Goal: Information Seeking & Learning: Compare options

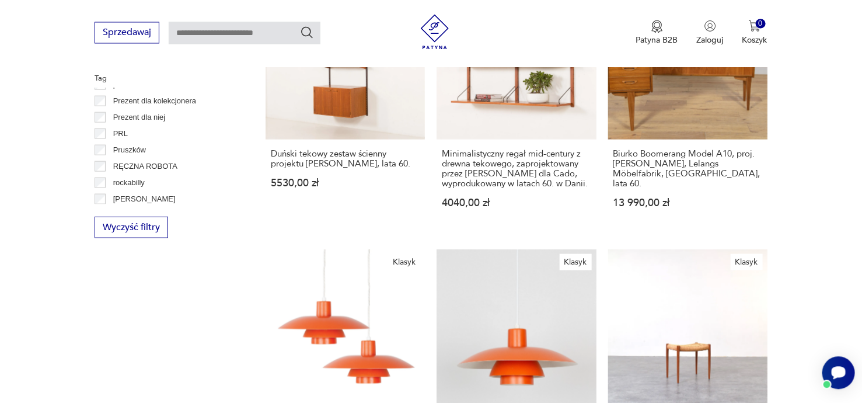
scroll to position [686, 0]
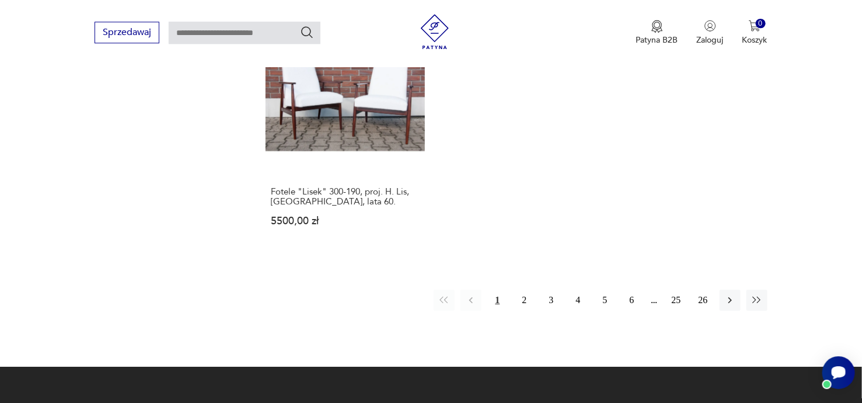
scroll to position [1658, 0]
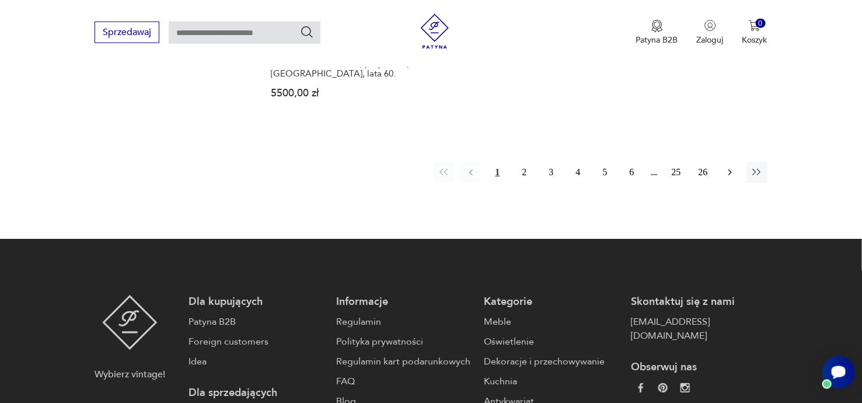
click at [729, 169] on icon "button" at bounding box center [730, 172] width 4 height 6
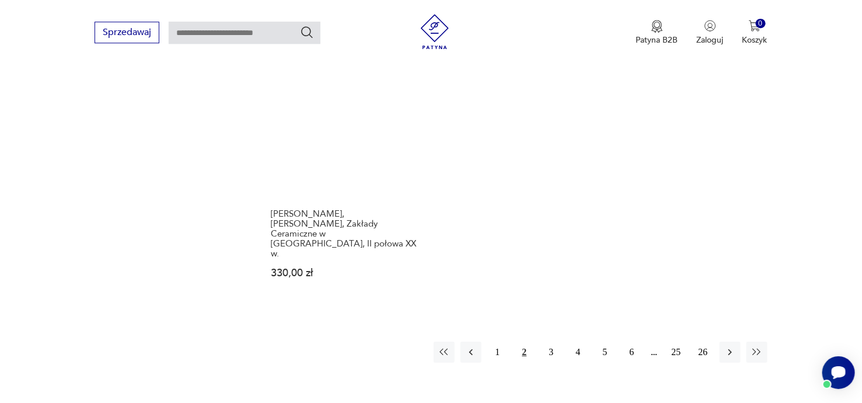
scroll to position [1658, 0]
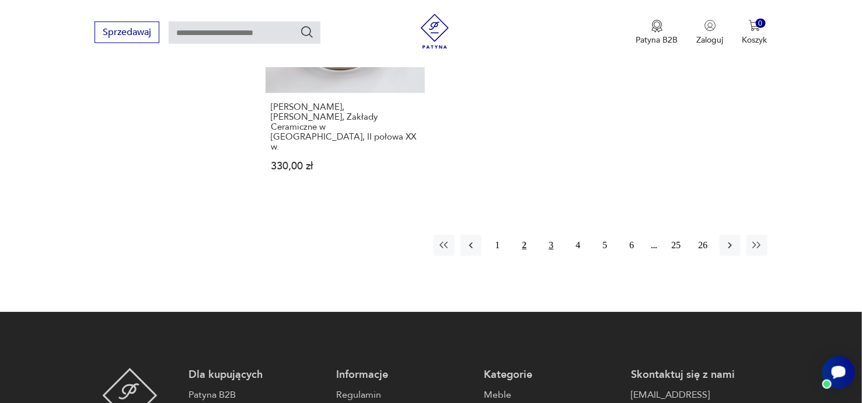
click at [551, 235] on button "3" at bounding box center [551, 245] width 21 height 21
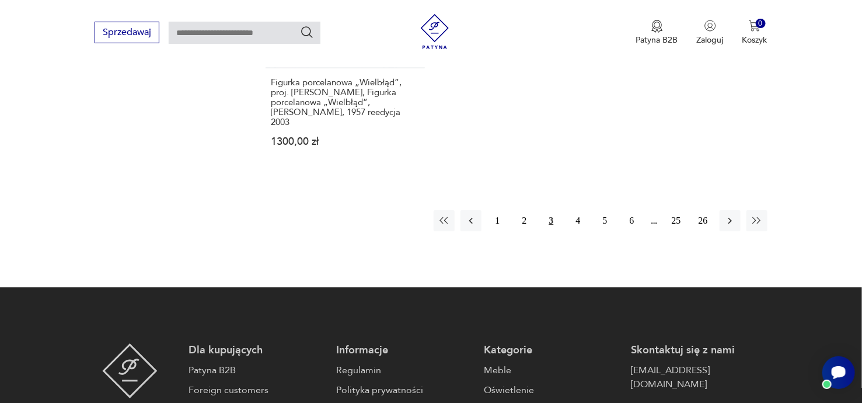
scroll to position [1720, 0]
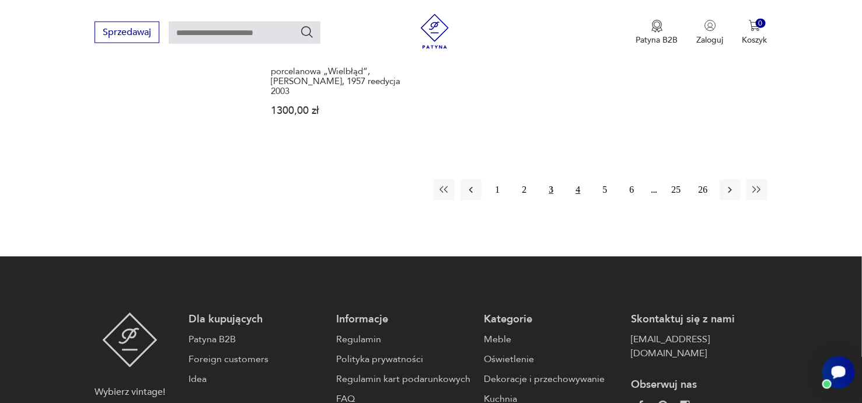
click at [579, 179] on button "4" at bounding box center [578, 189] width 21 height 21
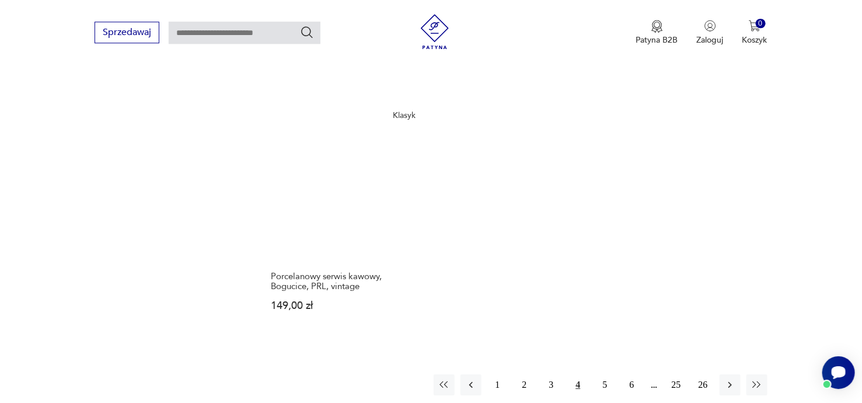
scroll to position [1595, 0]
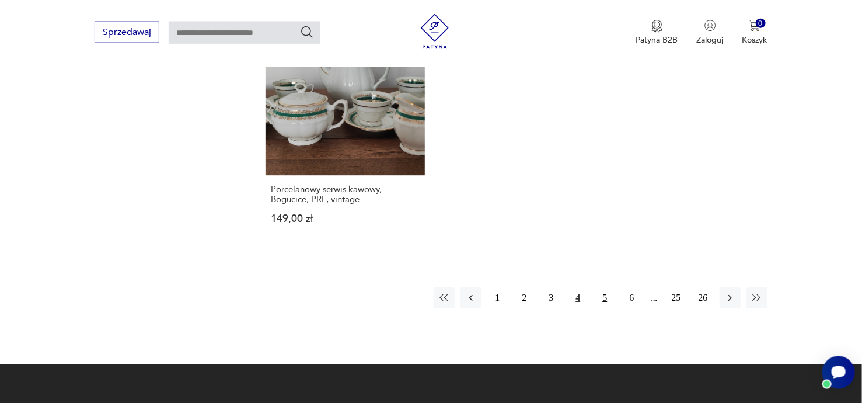
click at [606, 289] on button "5" at bounding box center [605, 297] width 21 height 21
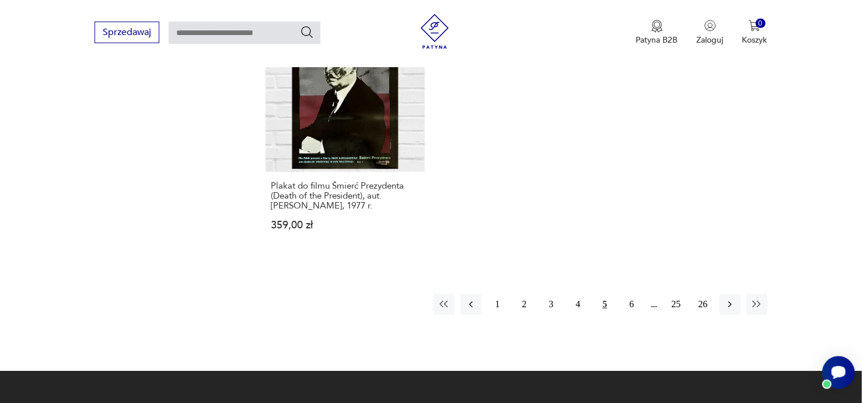
scroll to position [1534, 0]
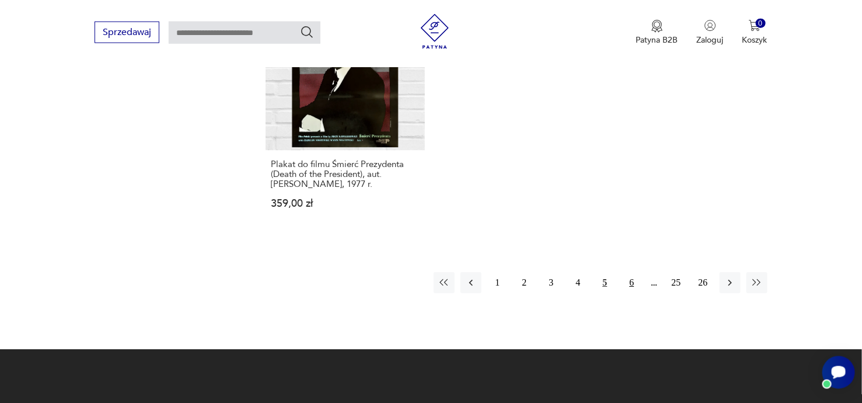
click at [628, 273] on button "6" at bounding box center [631, 283] width 21 height 21
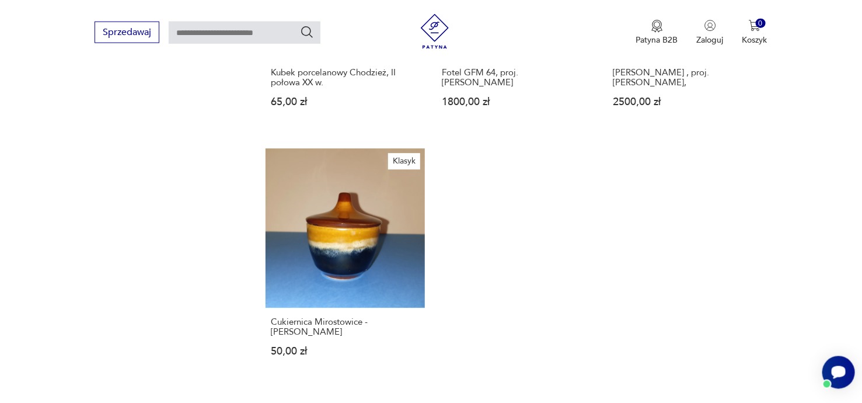
scroll to position [1595, 0]
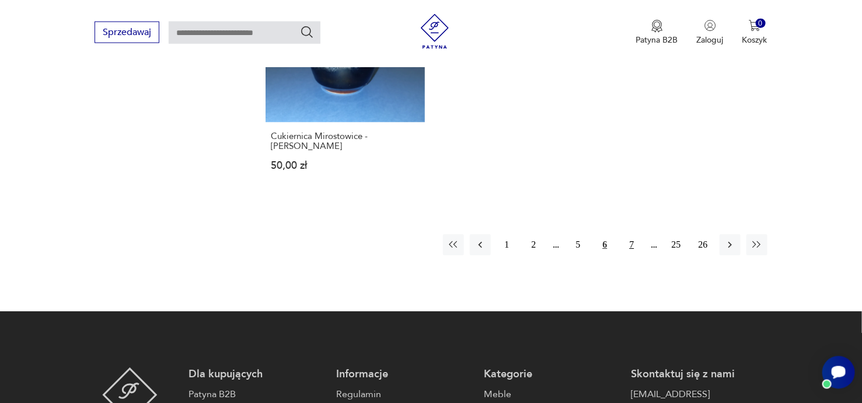
click at [633, 234] on button "7" at bounding box center [631, 244] width 21 height 21
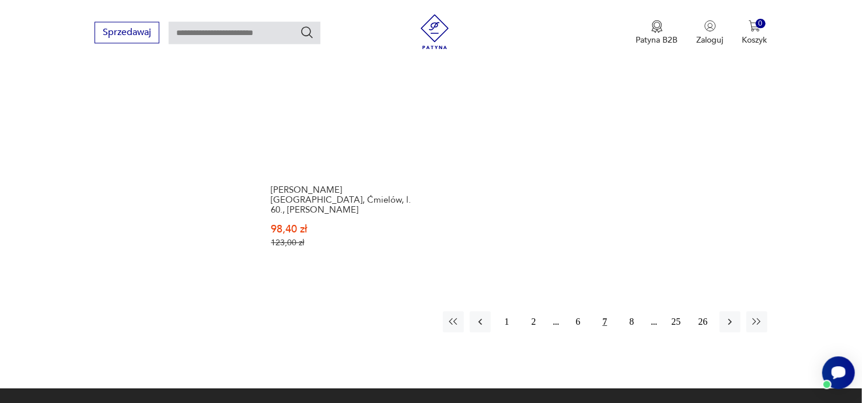
scroll to position [1595, 0]
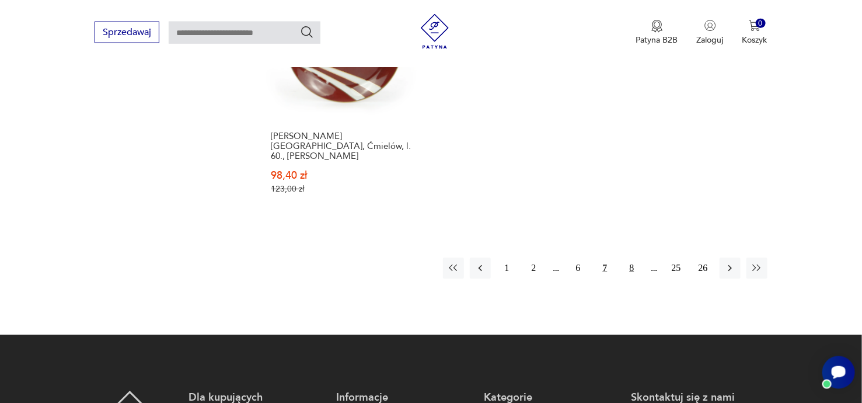
click at [632, 257] on button "8" at bounding box center [631, 267] width 21 height 21
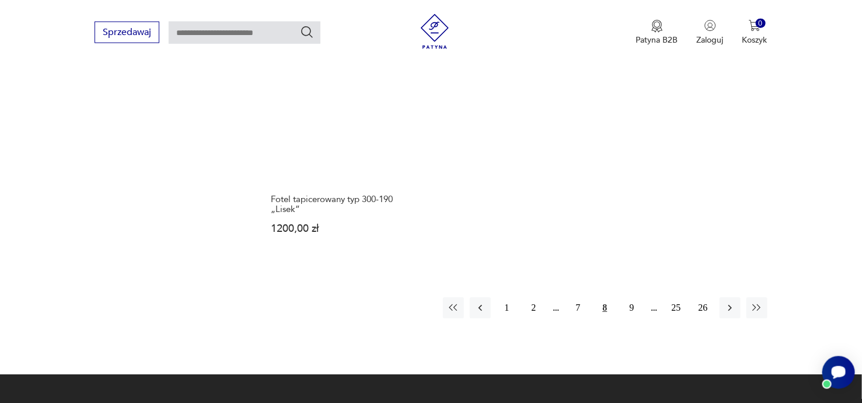
scroll to position [1595, 0]
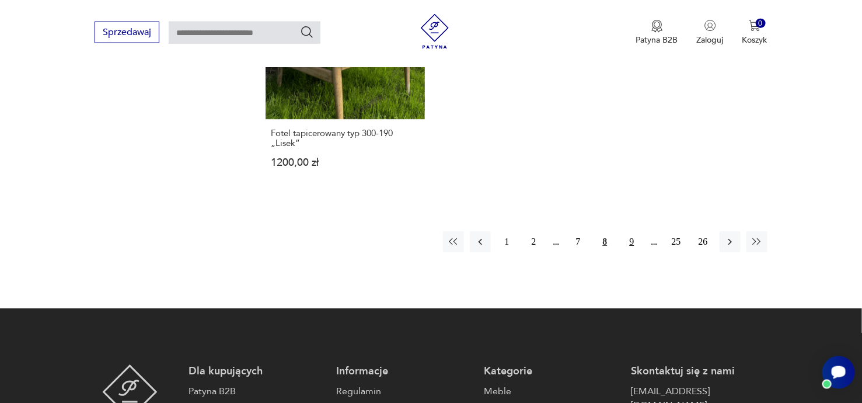
click at [633, 235] on button "9" at bounding box center [631, 241] width 21 height 21
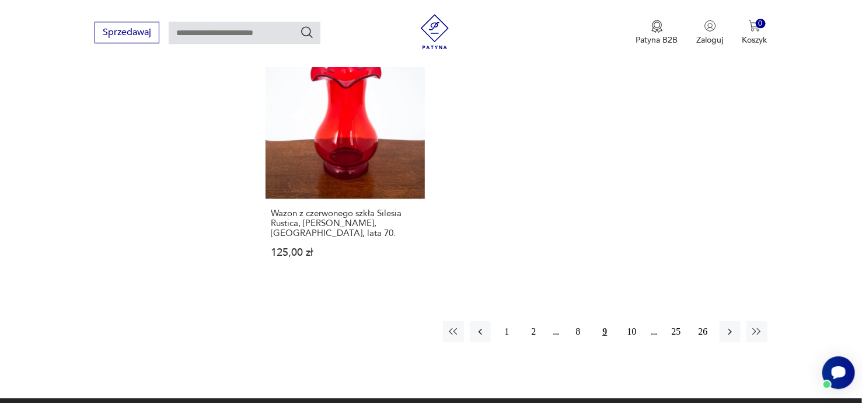
scroll to position [1595, 0]
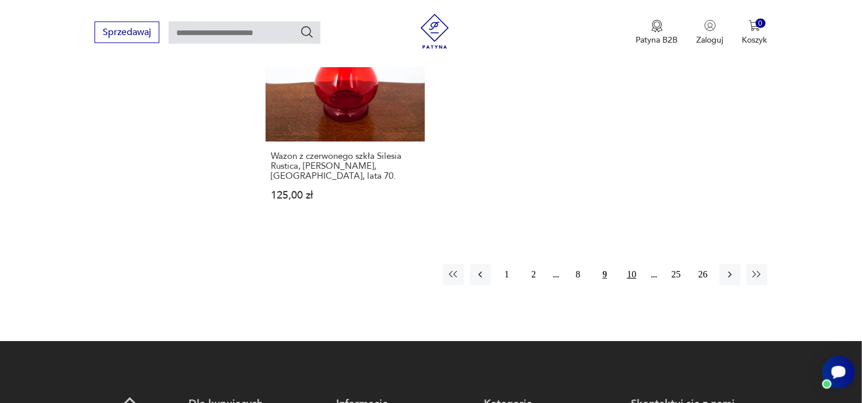
click at [633, 264] on button "10" at bounding box center [631, 274] width 21 height 21
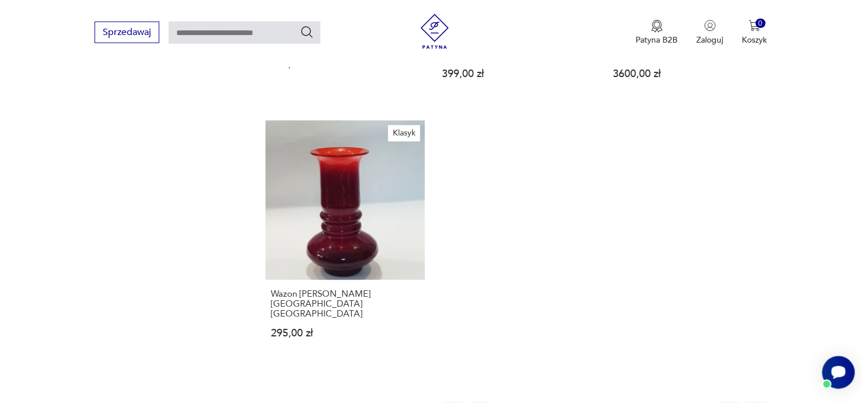
scroll to position [1534, 0]
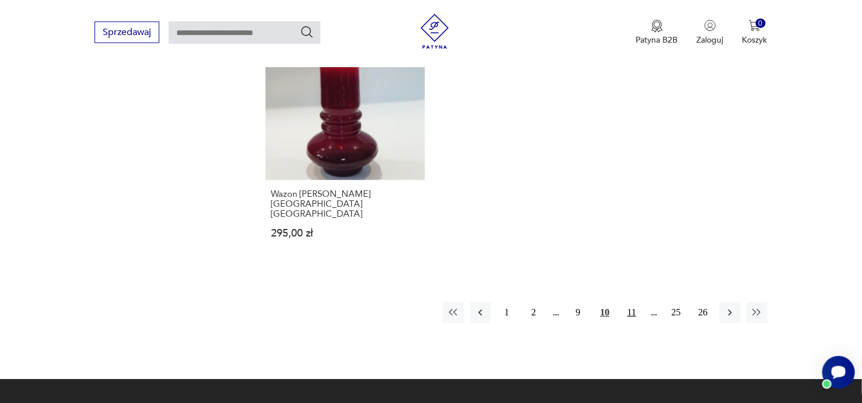
click at [633, 302] on button "11" at bounding box center [631, 312] width 21 height 21
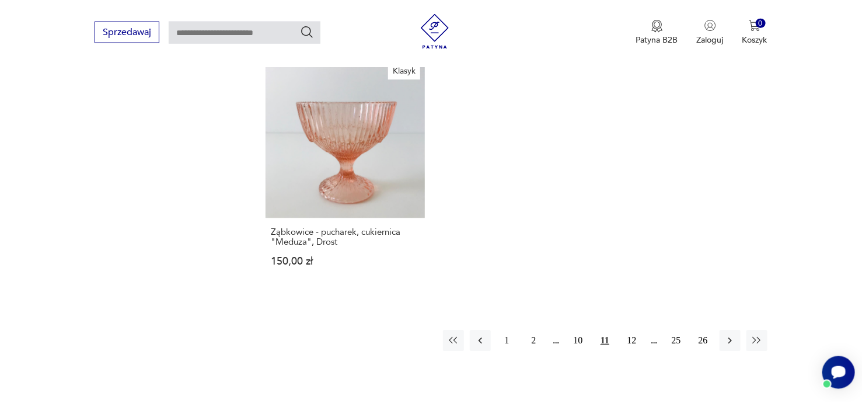
scroll to position [1534, 0]
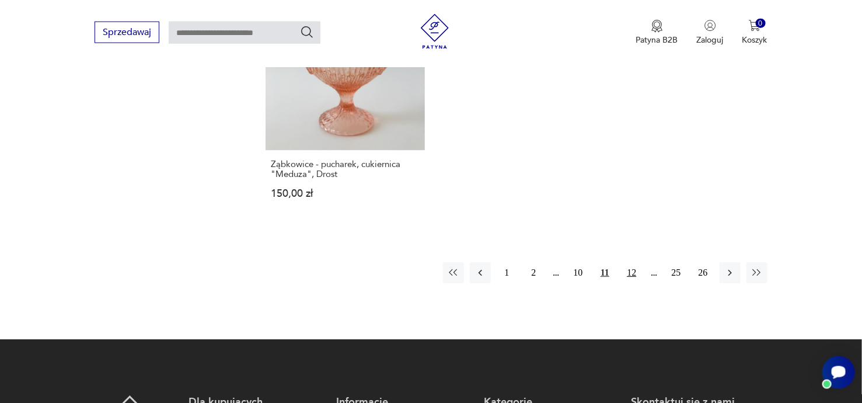
click at [633, 263] on button "12" at bounding box center [631, 273] width 21 height 21
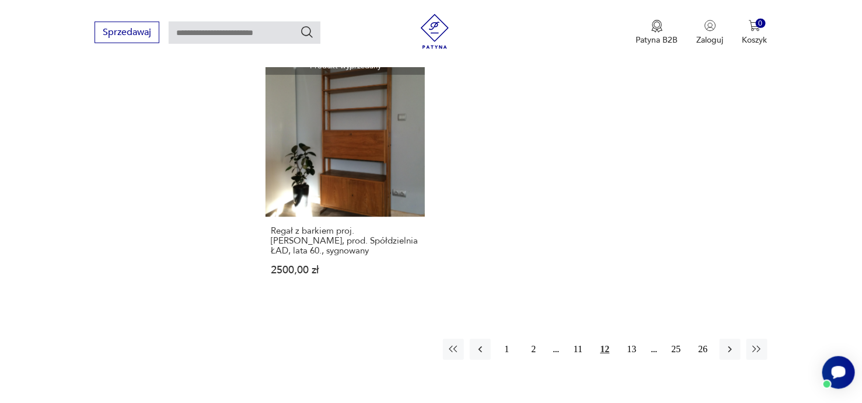
scroll to position [1471, 0]
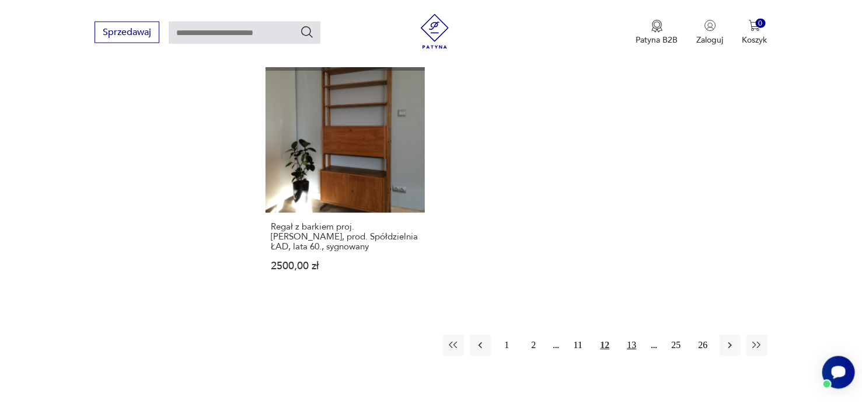
click at [633, 336] on button "13" at bounding box center [631, 345] width 21 height 21
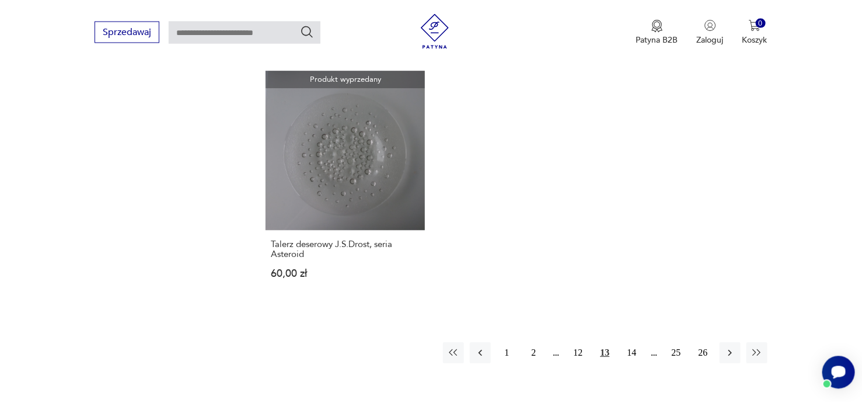
scroll to position [1534, 0]
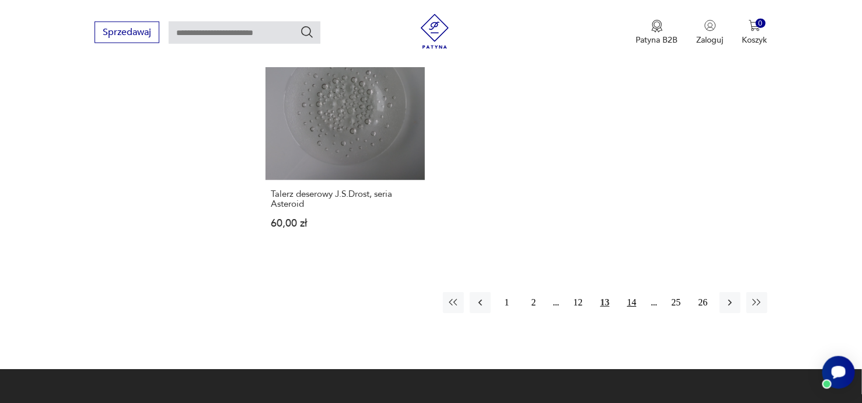
click at [633, 292] on button "14" at bounding box center [631, 302] width 21 height 21
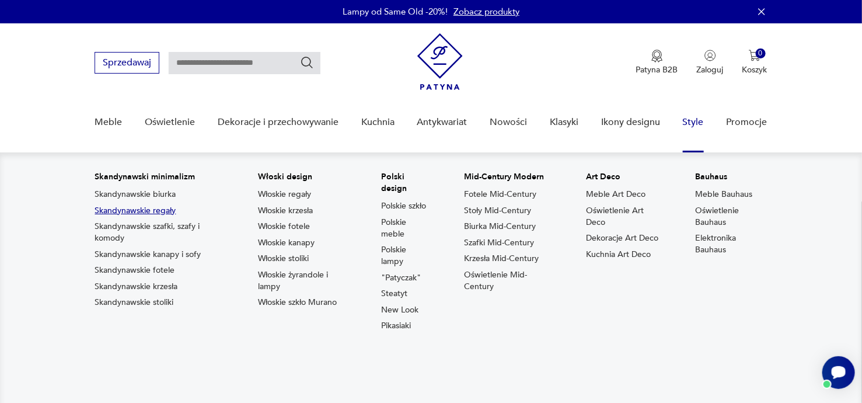
click at [135, 211] on link "Skandynawskie regały" at bounding box center [135, 211] width 81 height 12
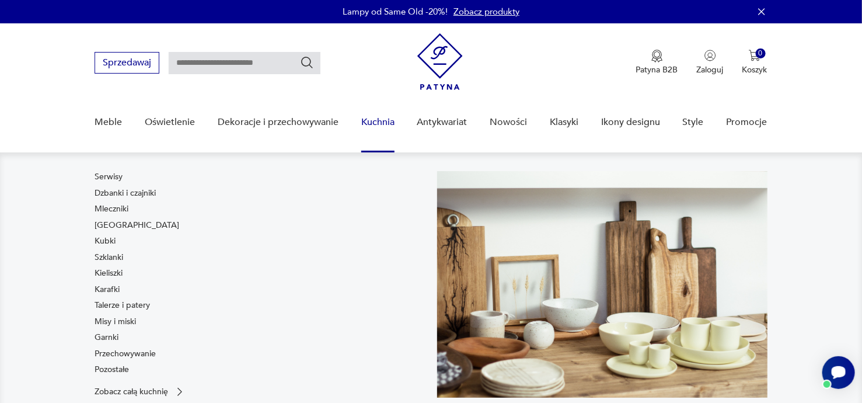
click at [375, 120] on link "Kuchnia" at bounding box center [377, 122] width 33 height 45
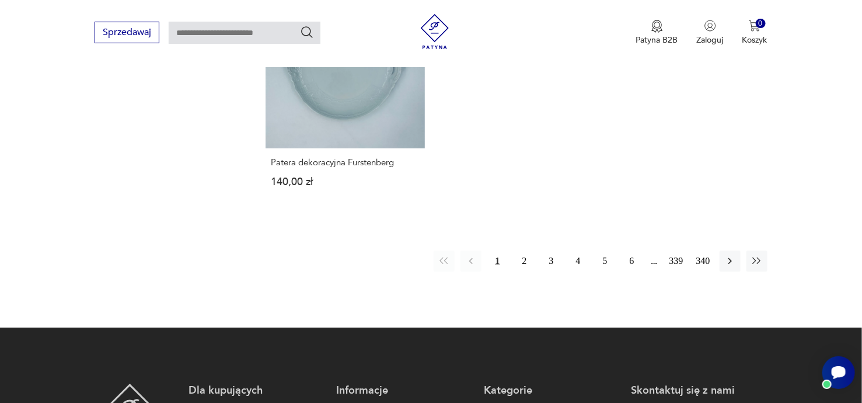
scroll to position [1792, 0]
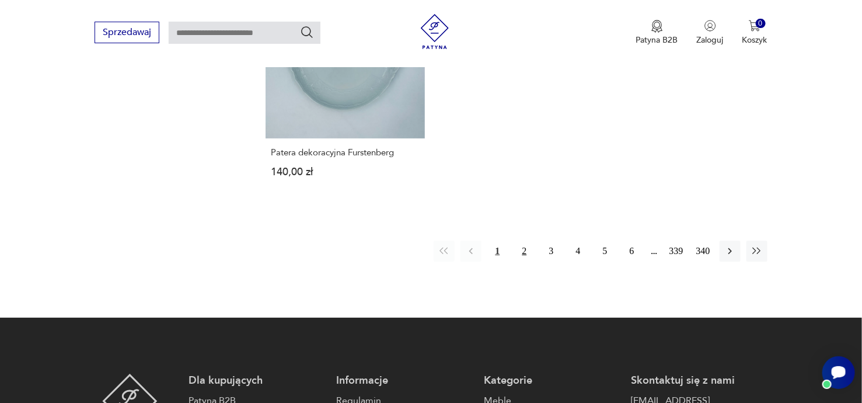
click at [526, 252] on button "2" at bounding box center [524, 250] width 21 height 21
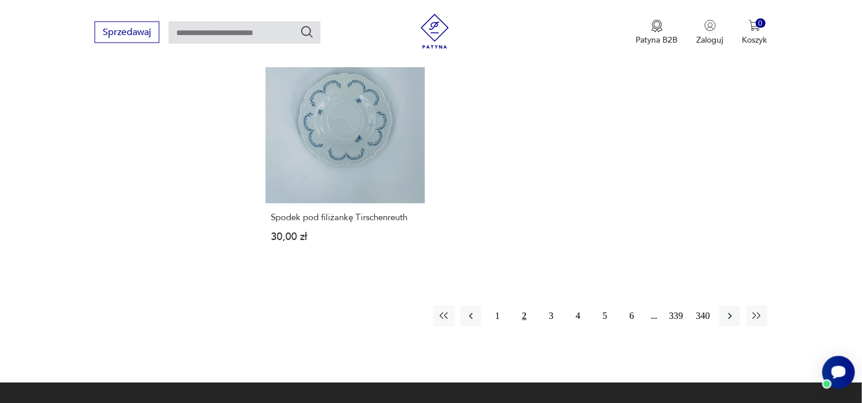
scroll to position [1738, 0]
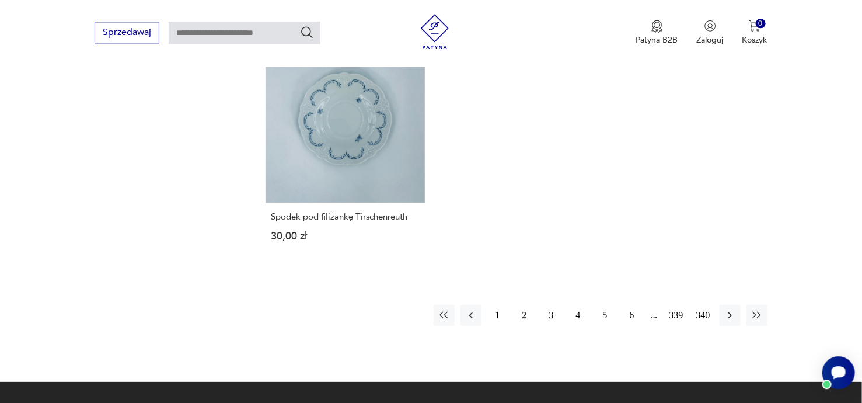
click at [553, 316] on button "3" at bounding box center [551, 315] width 21 height 21
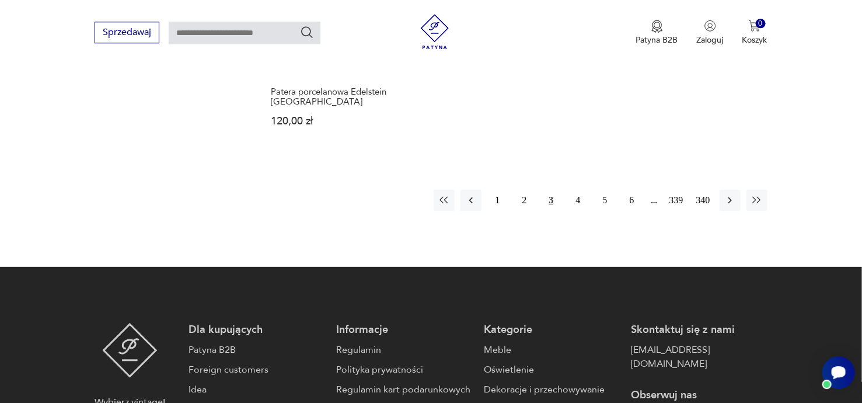
scroll to position [1862, 0]
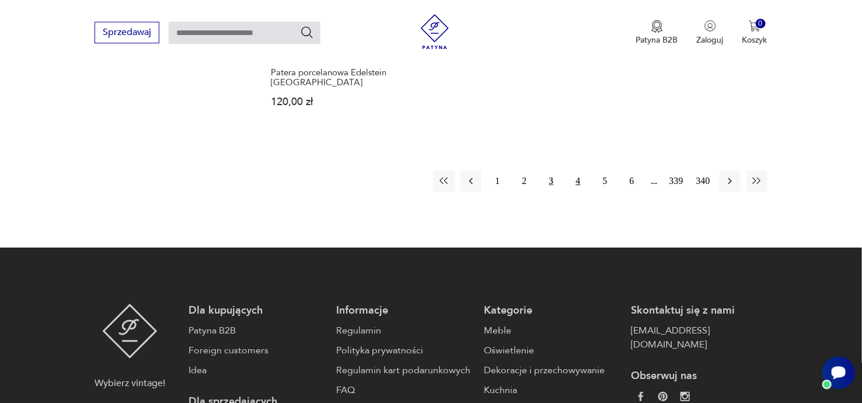
click at [579, 188] on button "4" at bounding box center [578, 180] width 21 height 21
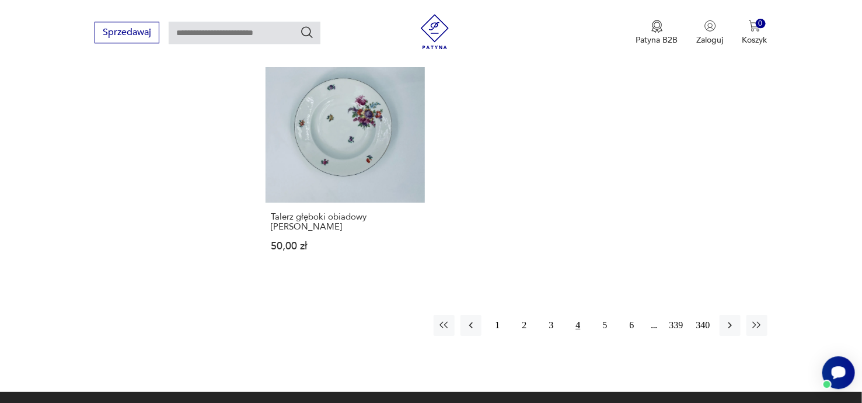
scroll to position [1800, 0]
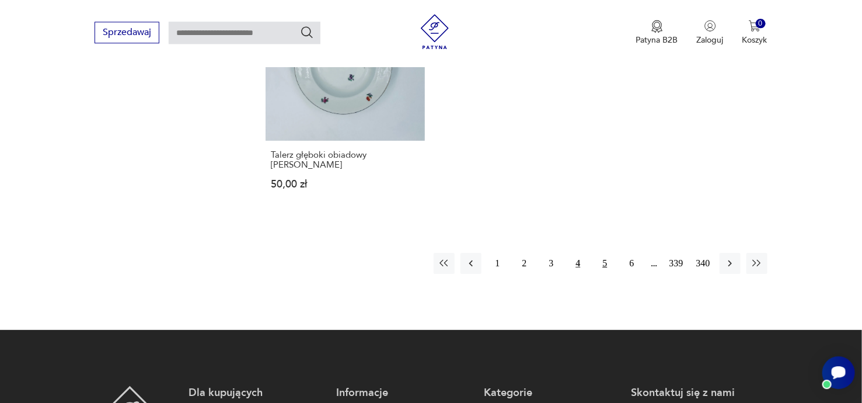
click at [602, 256] on button "5" at bounding box center [605, 263] width 21 height 21
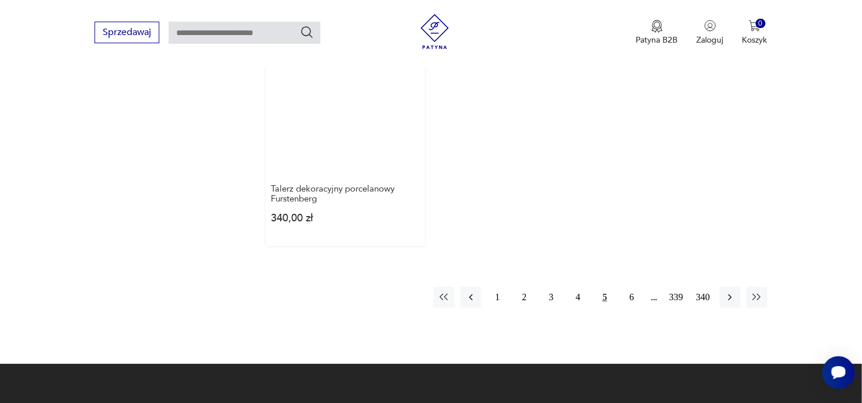
scroll to position [1800, 0]
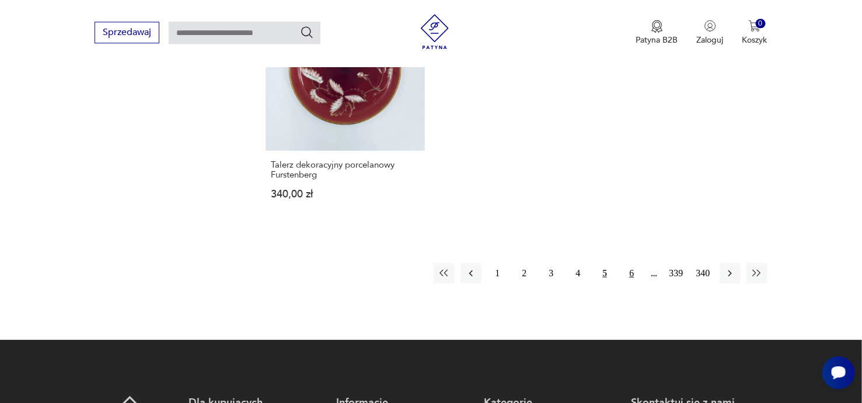
click at [630, 263] on button "6" at bounding box center [631, 273] width 21 height 21
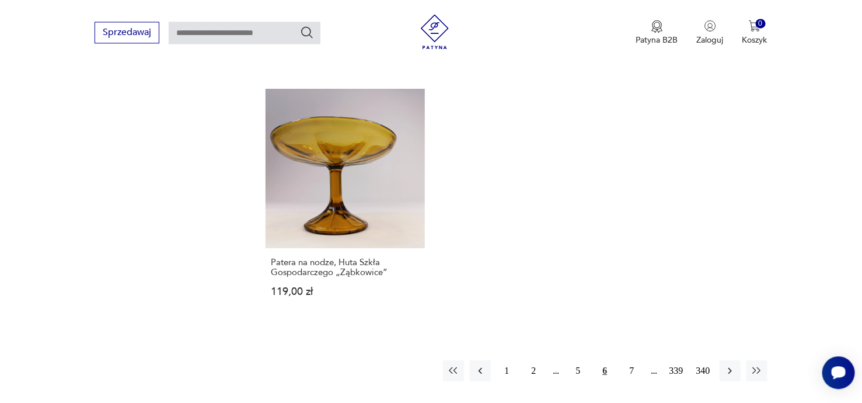
scroll to position [1738, 0]
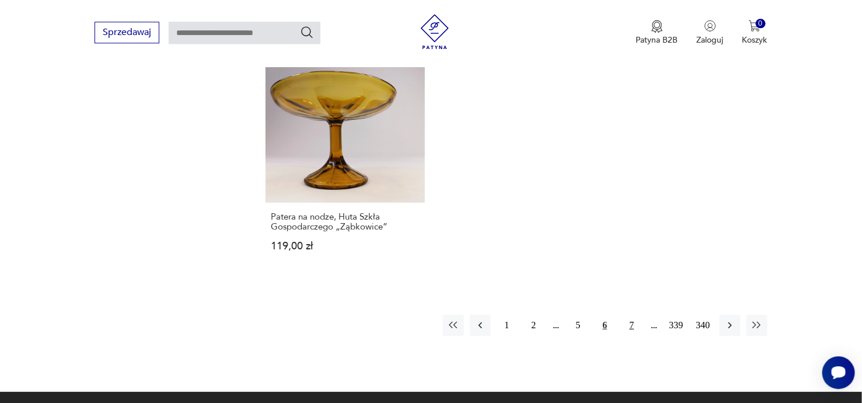
click at [631, 325] on button "7" at bounding box center [631, 325] width 21 height 21
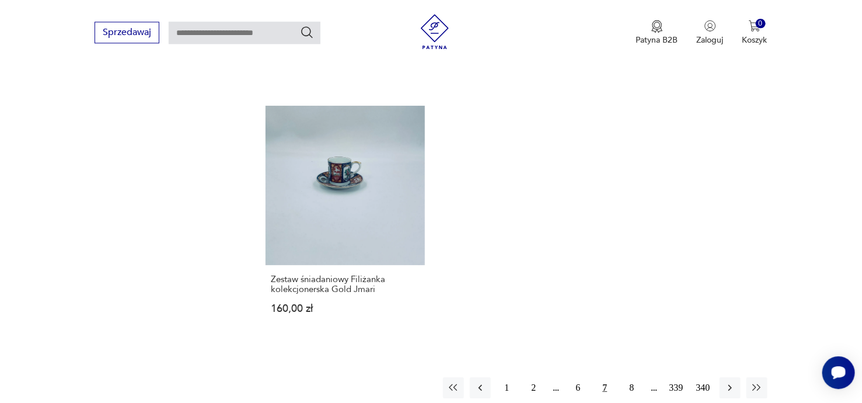
scroll to position [1862, 0]
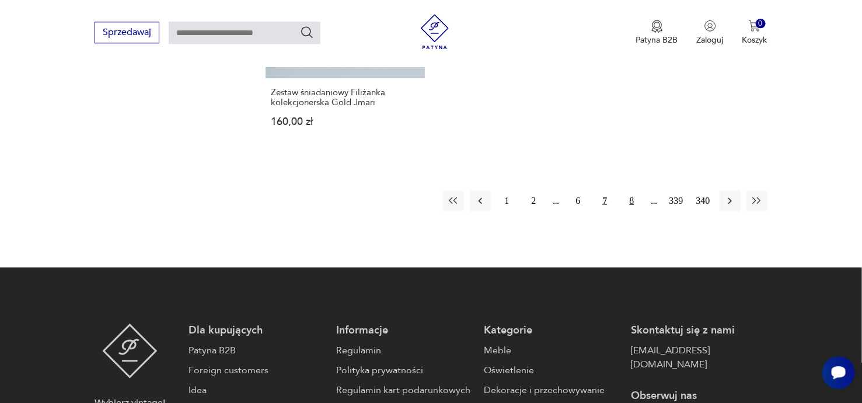
click at [632, 202] on button "8" at bounding box center [631, 200] width 21 height 21
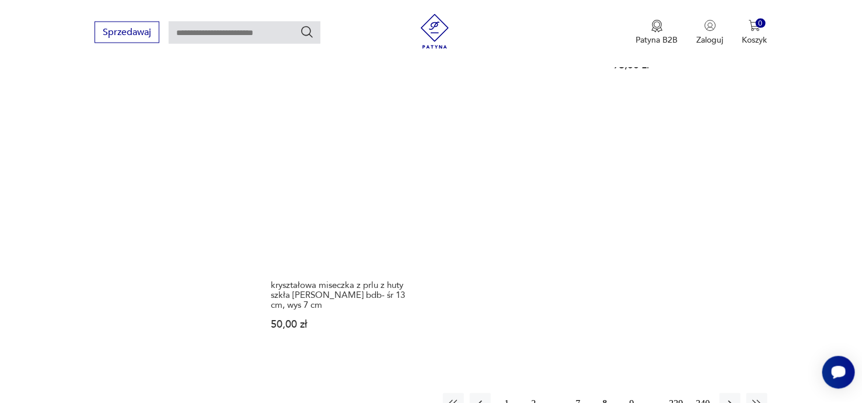
scroll to position [1800, 0]
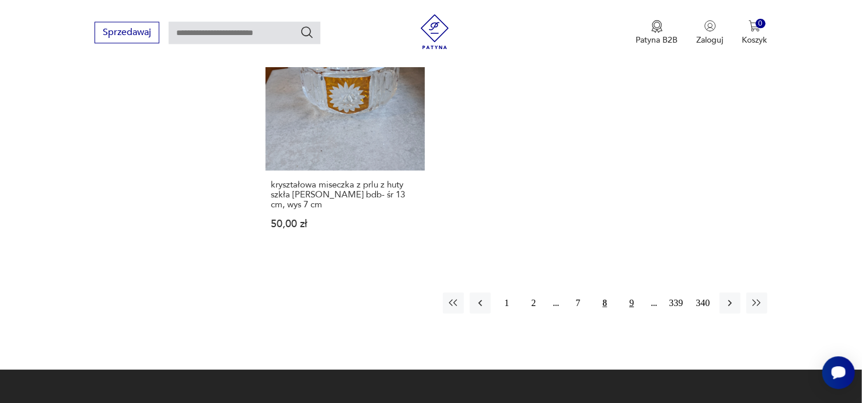
click at [633, 292] on button "9" at bounding box center [631, 302] width 21 height 21
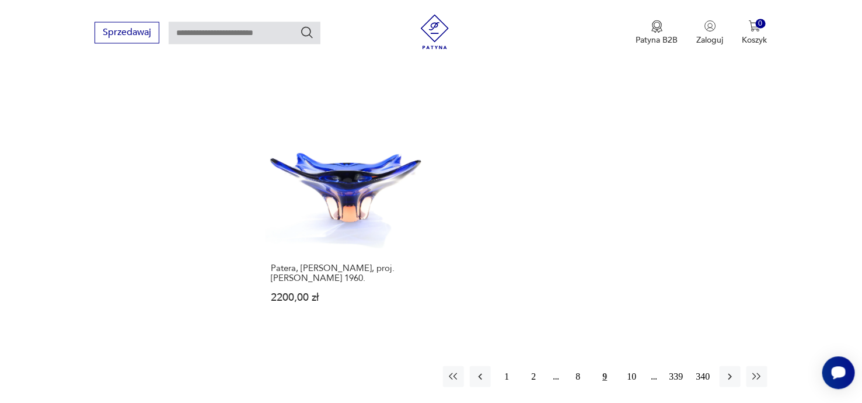
scroll to position [1800, 0]
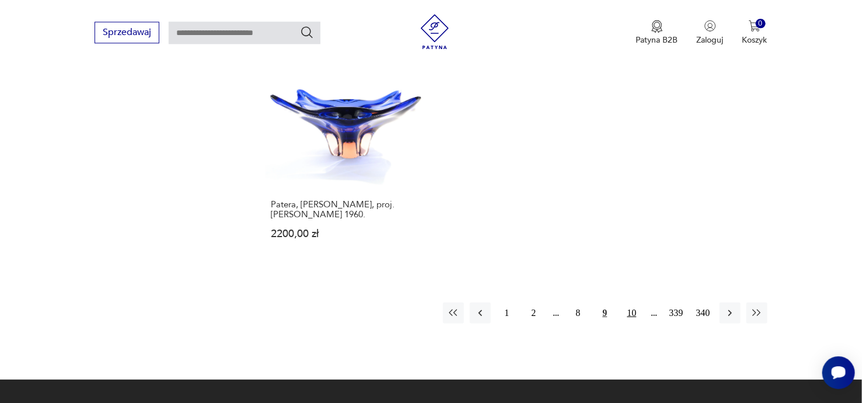
click at [633, 302] on button "10" at bounding box center [631, 312] width 21 height 21
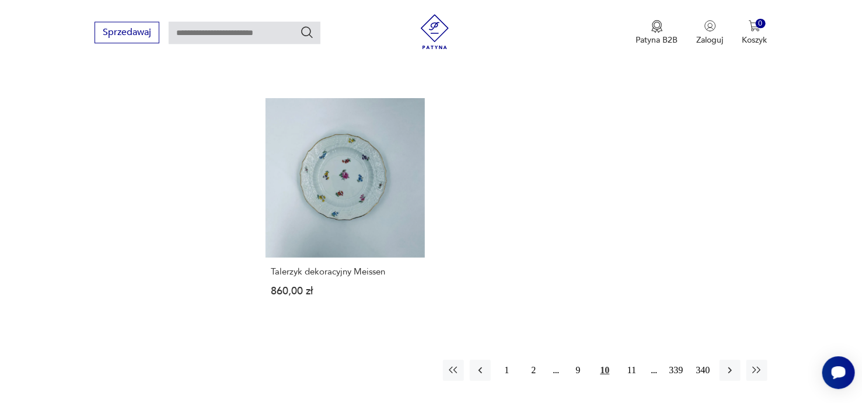
scroll to position [1738, 0]
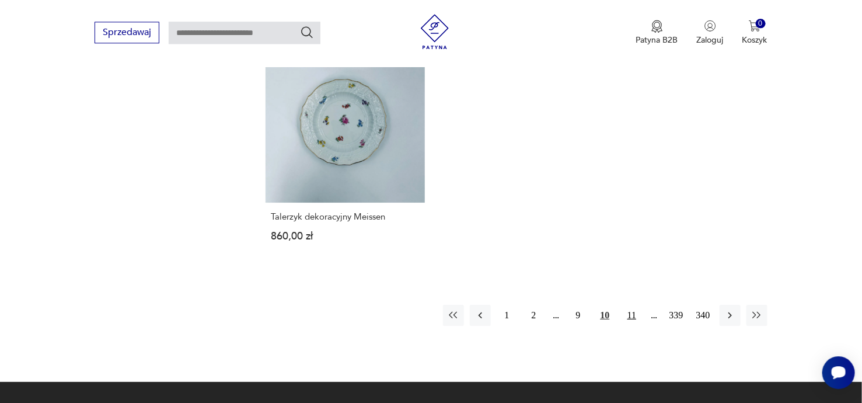
click at [634, 326] on button "11" at bounding box center [631, 315] width 21 height 21
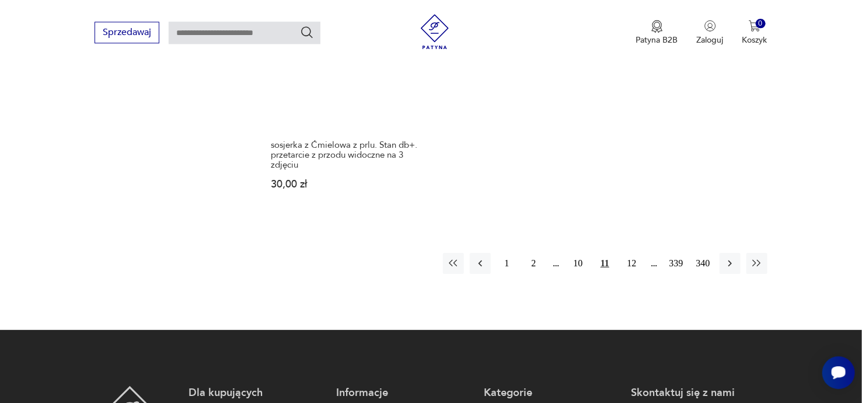
scroll to position [1924, 0]
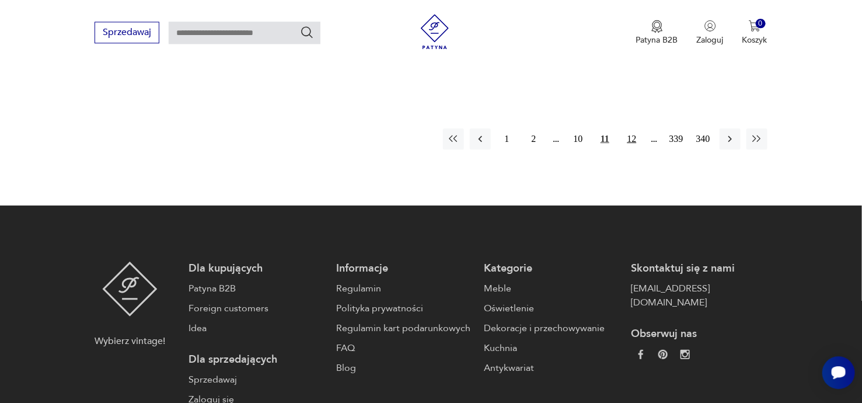
click at [631, 132] on button "12" at bounding box center [631, 138] width 21 height 21
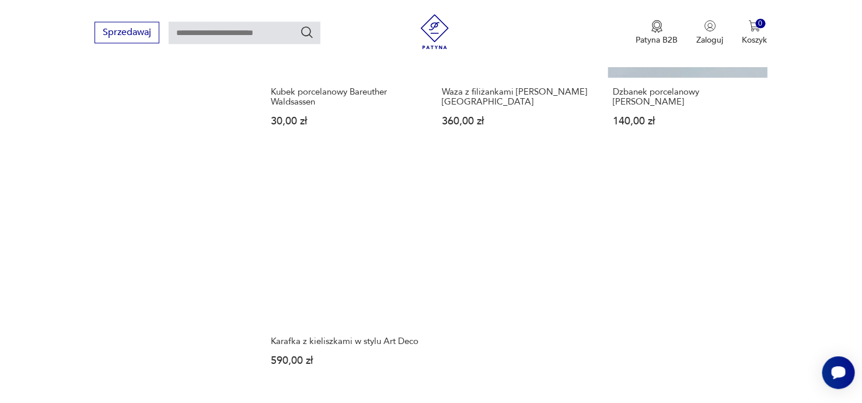
scroll to position [1800, 0]
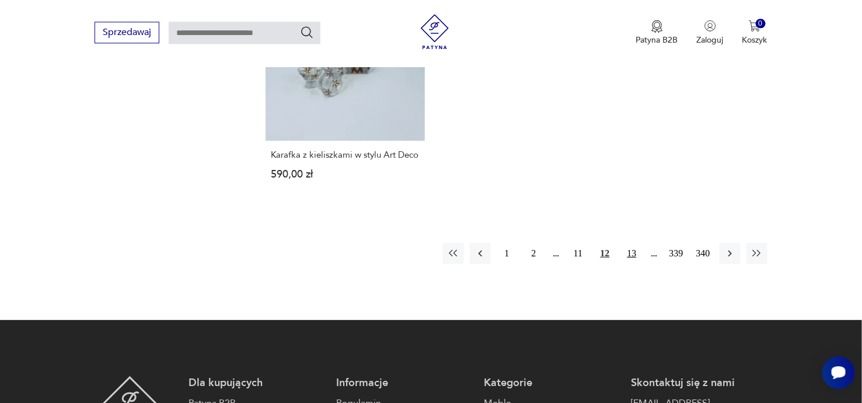
click at [633, 254] on button "13" at bounding box center [631, 253] width 21 height 21
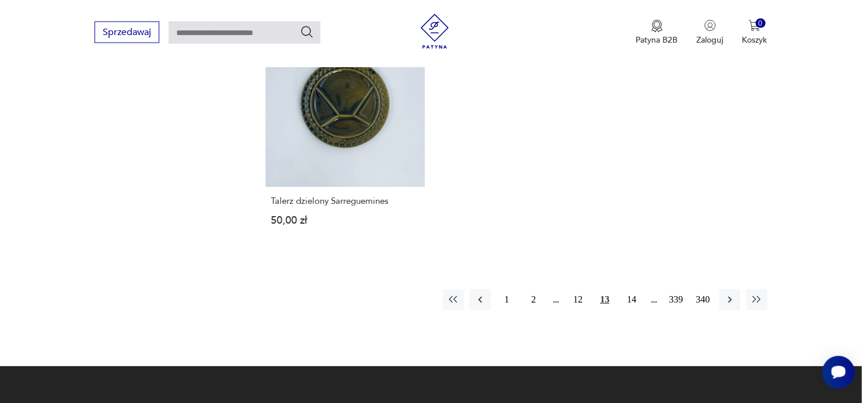
scroll to position [1800, 0]
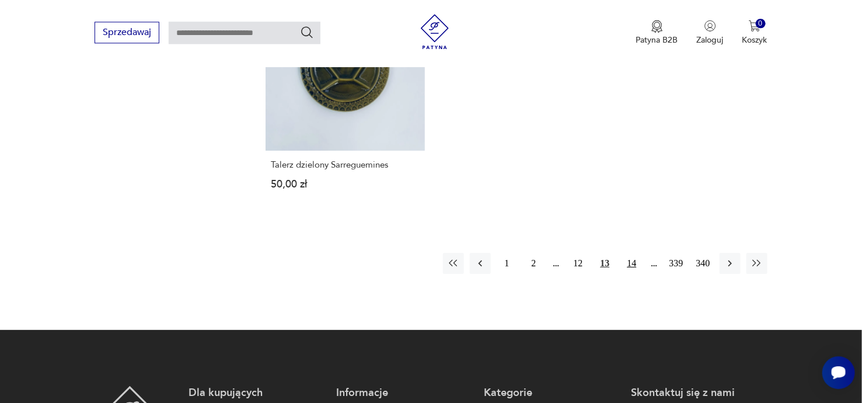
click at [634, 253] on button "14" at bounding box center [631, 263] width 21 height 21
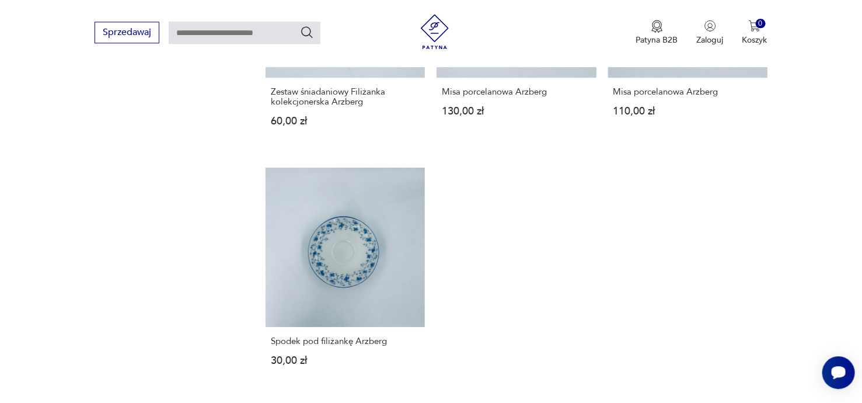
scroll to position [1800, 0]
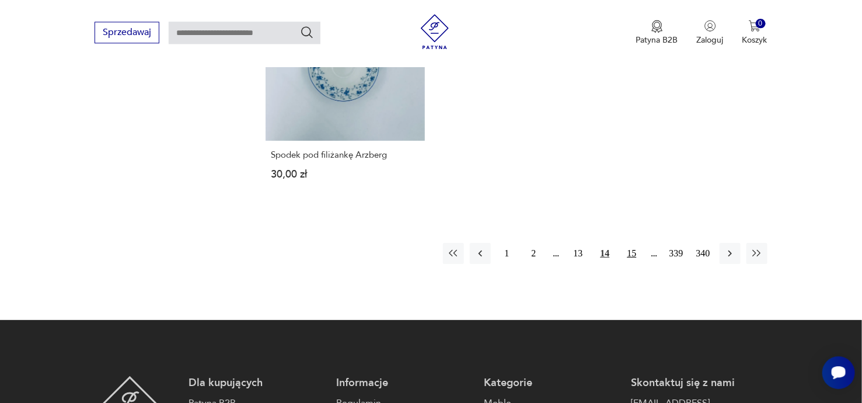
click at [629, 243] on button "15" at bounding box center [631, 253] width 21 height 21
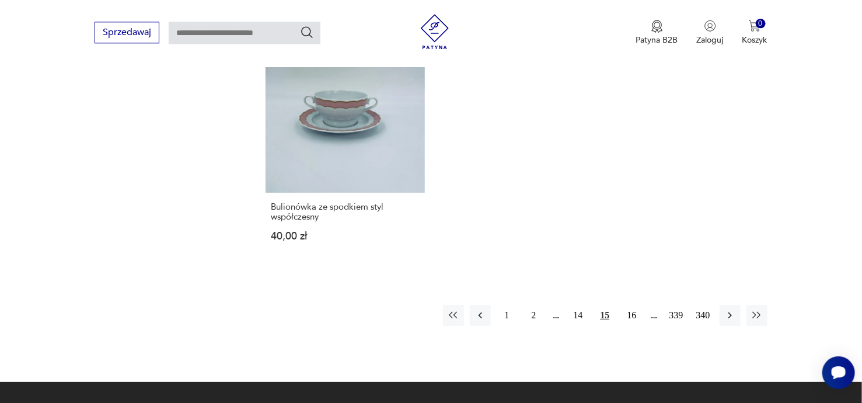
scroll to position [1862, 0]
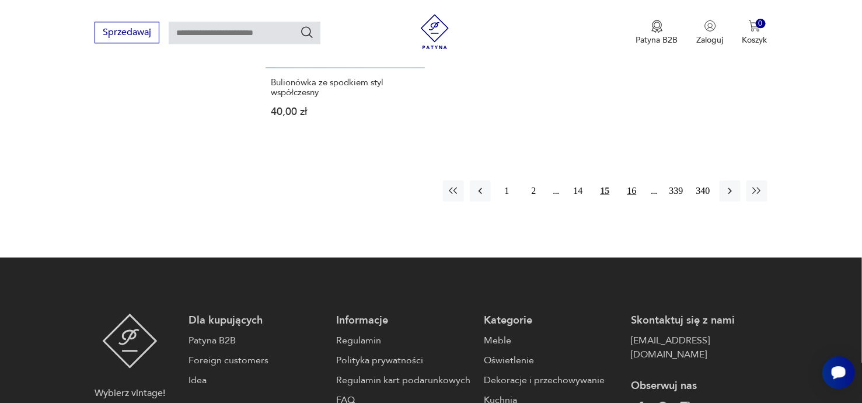
click at [630, 191] on button "16" at bounding box center [631, 190] width 21 height 21
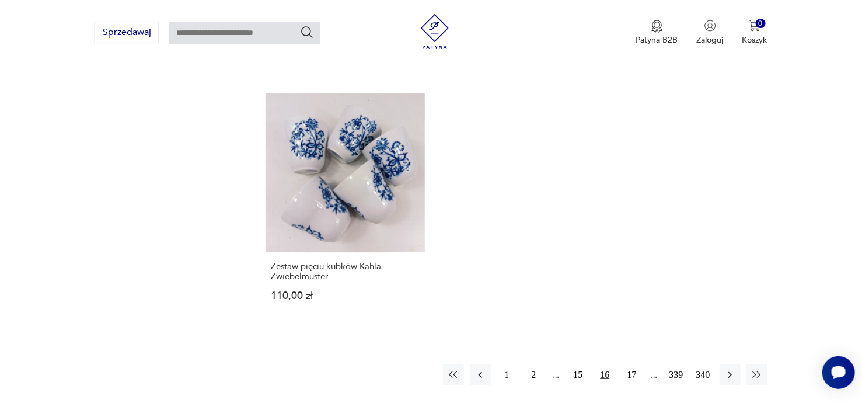
scroll to position [1800, 0]
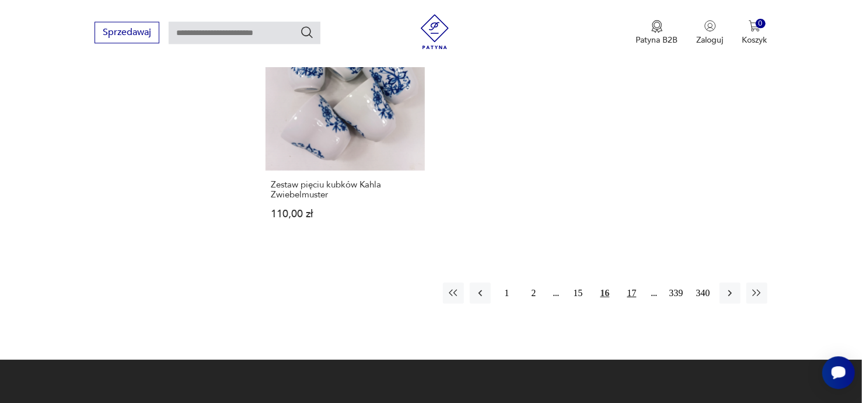
click at [633, 282] on button "17" at bounding box center [631, 292] width 21 height 21
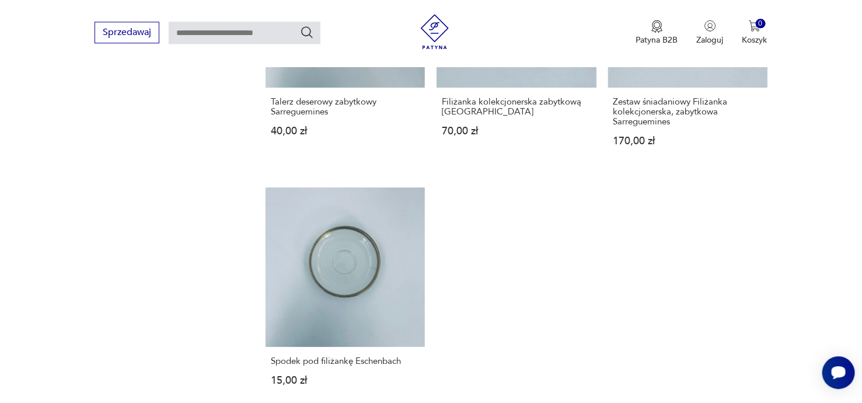
scroll to position [1738, 0]
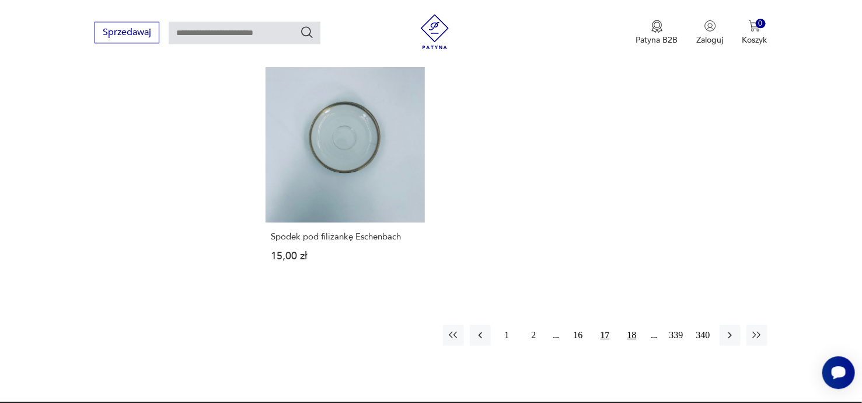
click at [633, 338] on button "18" at bounding box center [631, 334] width 21 height 21
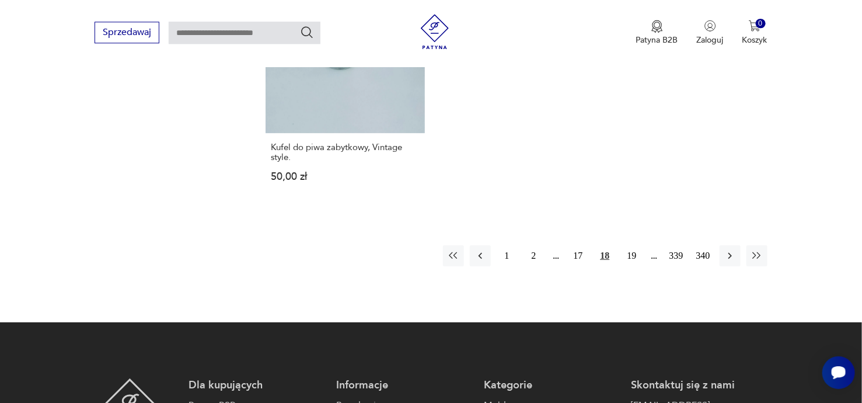
scroll to position [1800, 0]
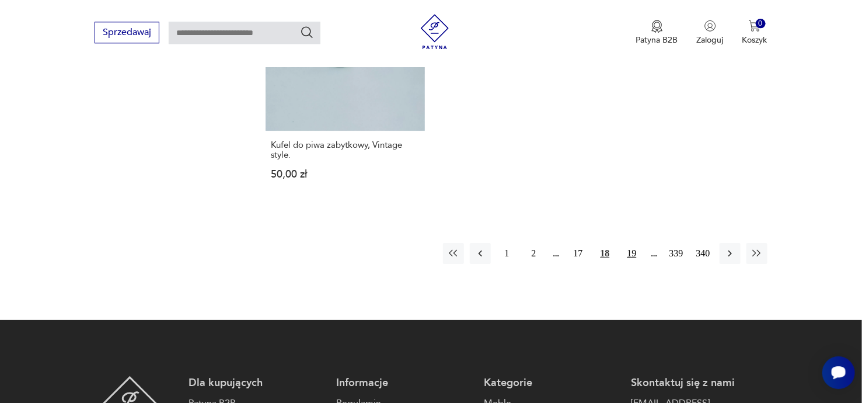
click at [632, 254] on button "19" at bounding box center [631, 253] width 21 height 21
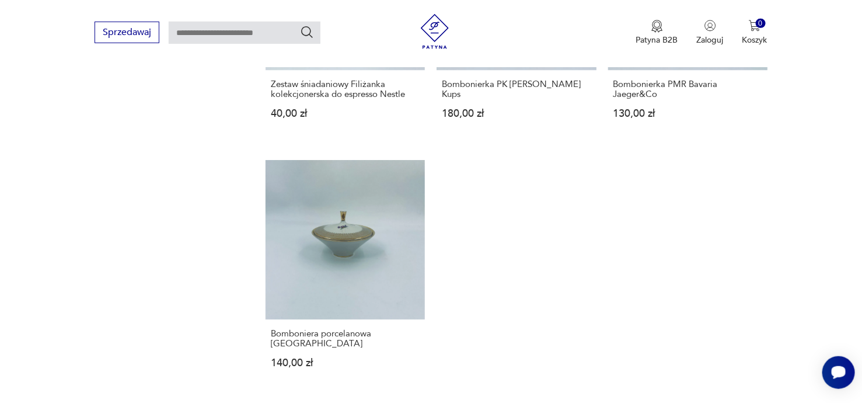
scroll to position [1675, 0]
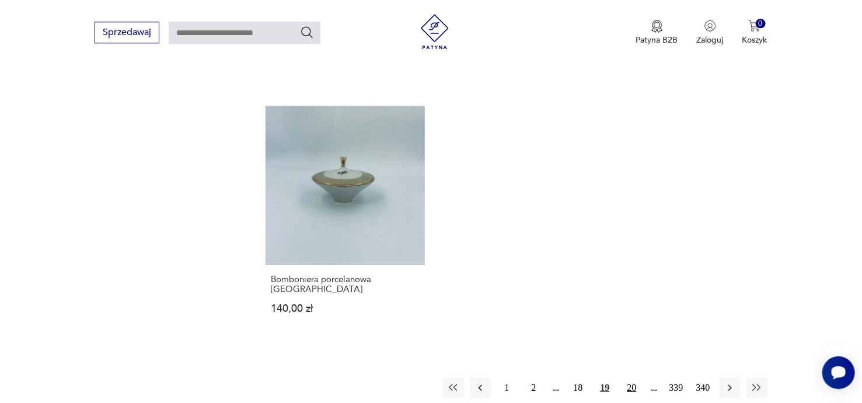
click at [631, 377] on button "20" at bounding box center [631, 387] width 21 height 21
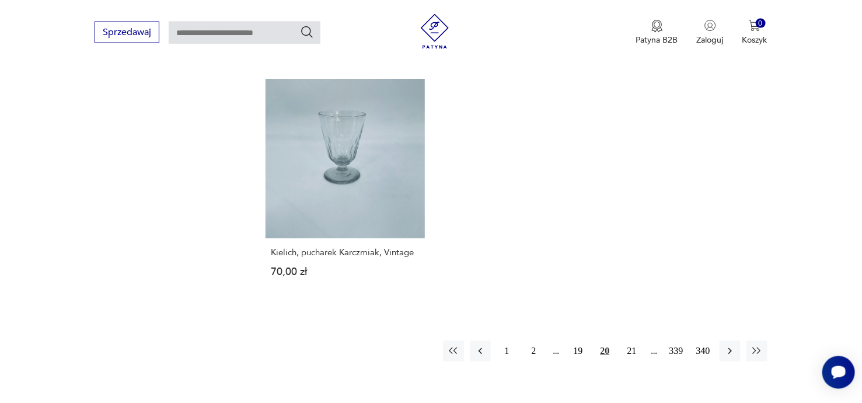
scroll to position [1738, 0]
click at [631, 347] on button "21" at bounding box center [631, 348] width 21 height 21
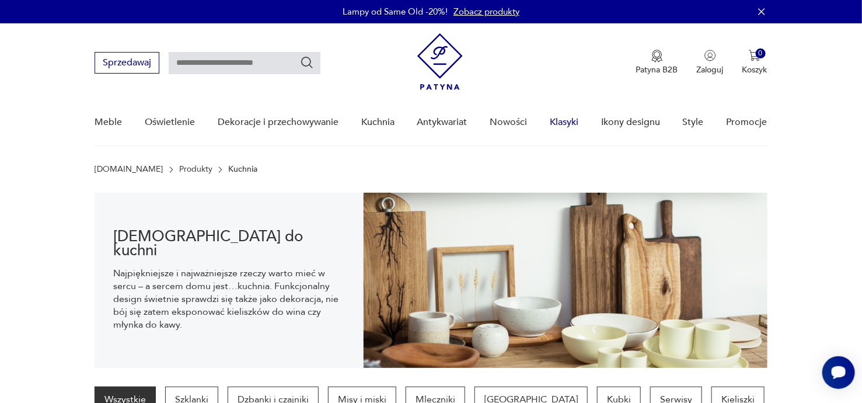
click at [565, 120] on link "Klasyki" at bounding box center [564, 122] width 29 height 45
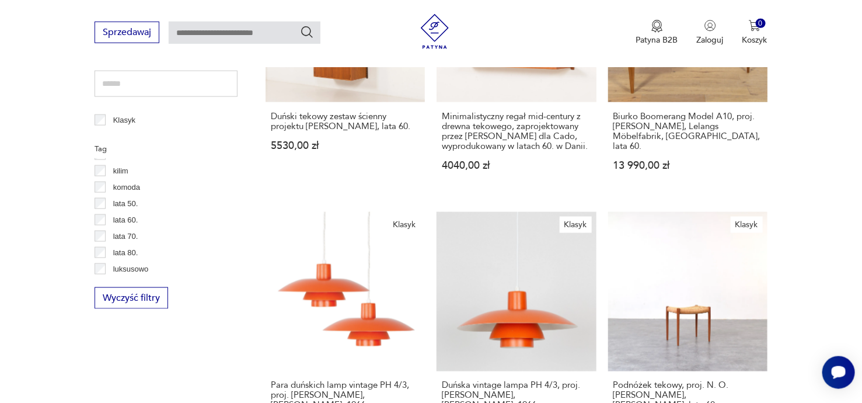
scroll to position [351, 0]
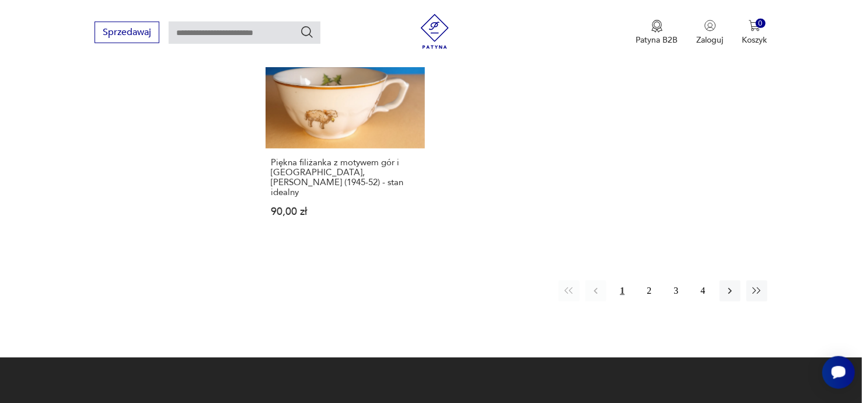
scroll to position [1720, 0]
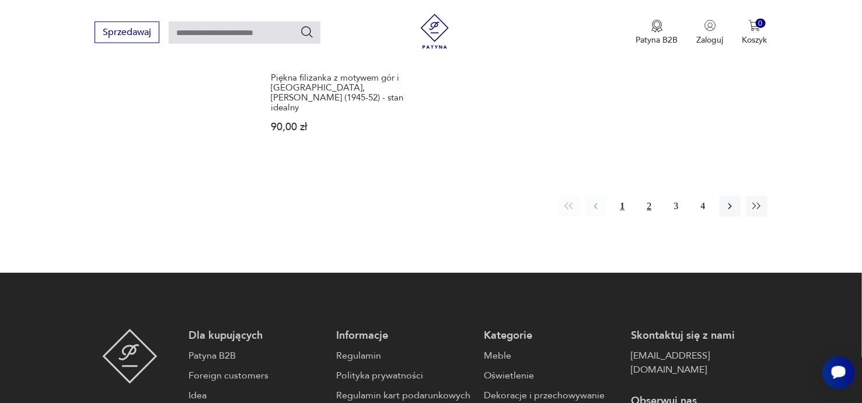
click at [647, 195] on button "2" at bounding box center [649, 205] width 21 height 21
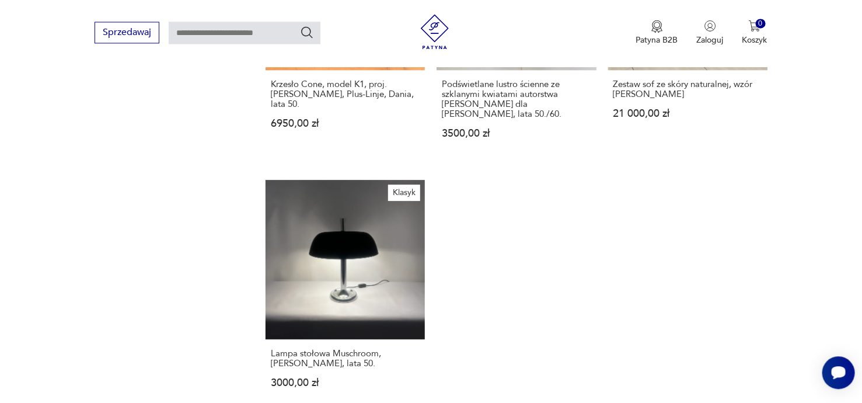
scroll to position [1409, 0]
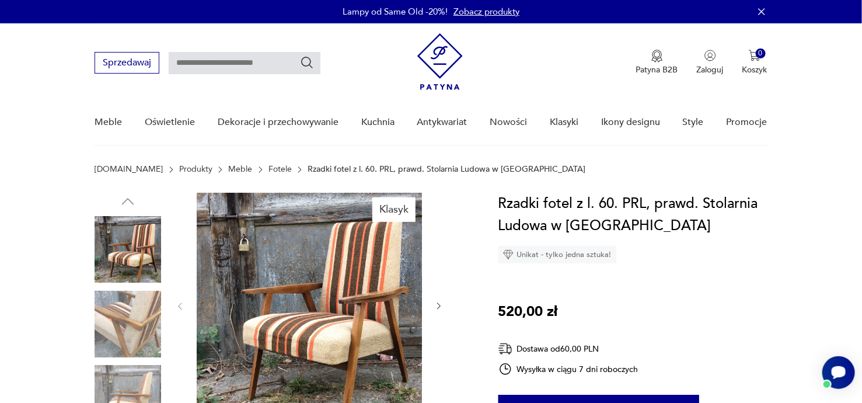
scroll to position [62, 0]
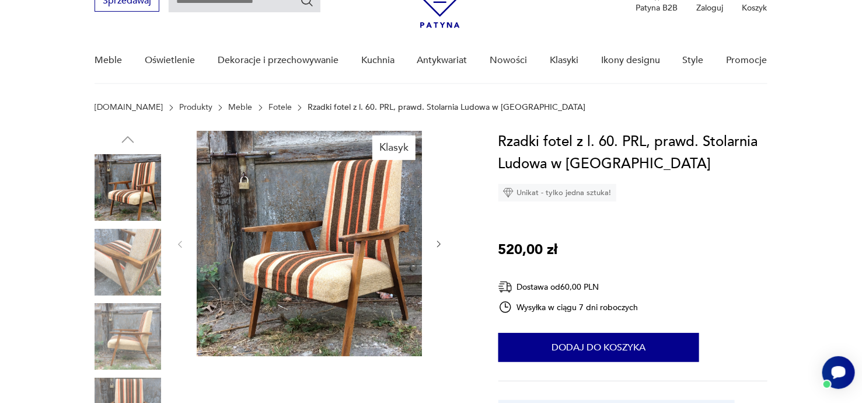
click at [440, 242] on icon "button" at bounding box center [439, 244] width 10 height 10
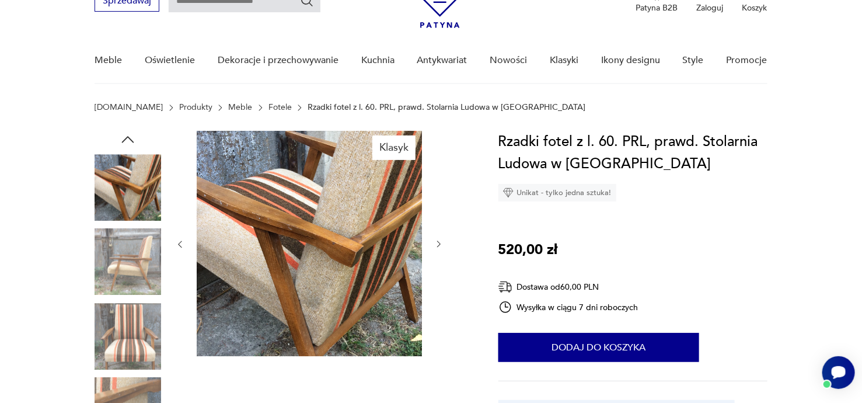
click at [440, 242] on icon "button" at bounding box center [439, 244] width 10 height 10
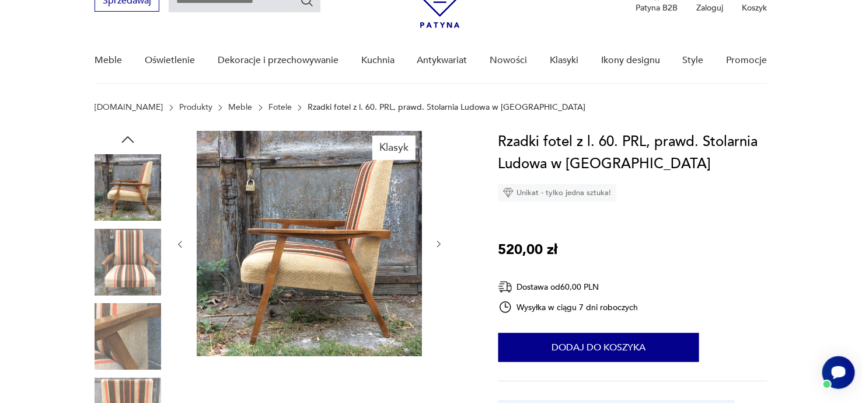
click at [440, 242] on icon "button" at bounding box center [439, 244] width 10 height 10
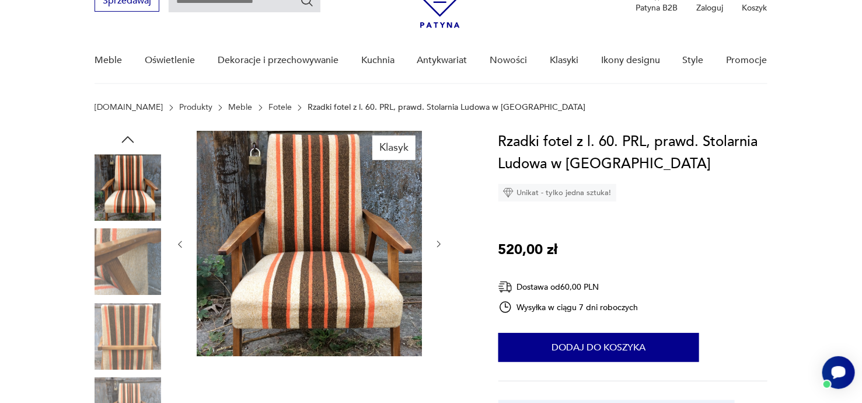
click at [440, 242] on icon "button" at bounding box center [439, 244] width 10 height 10
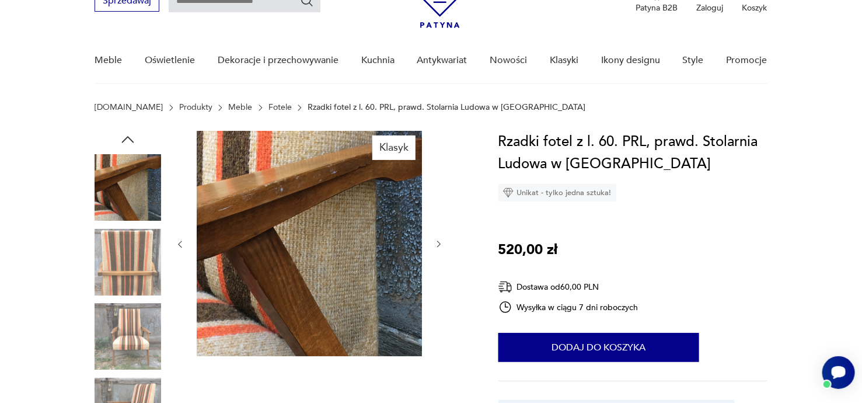
click at [440, 242] on icon "button" at bounding box center [439, 244] width 10 height 10
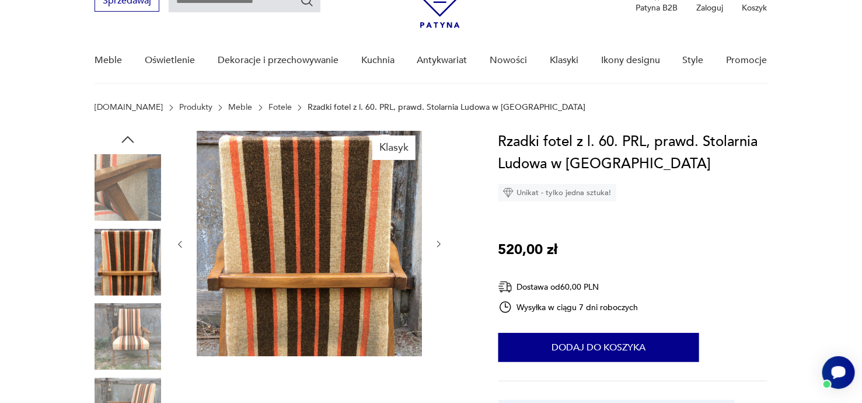
click at [441, 242] on icon "button" at bounding box center [439, 244] width 10 height 10
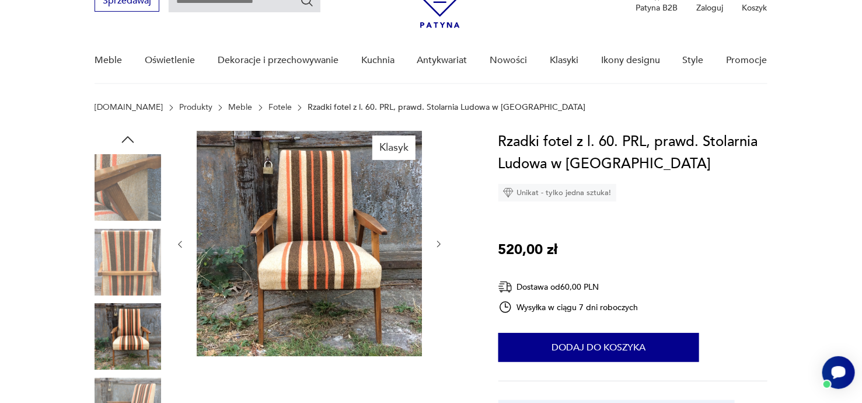
click at [441, 242] on icon "button" at bounding box center [439, 244] width 10 height 10
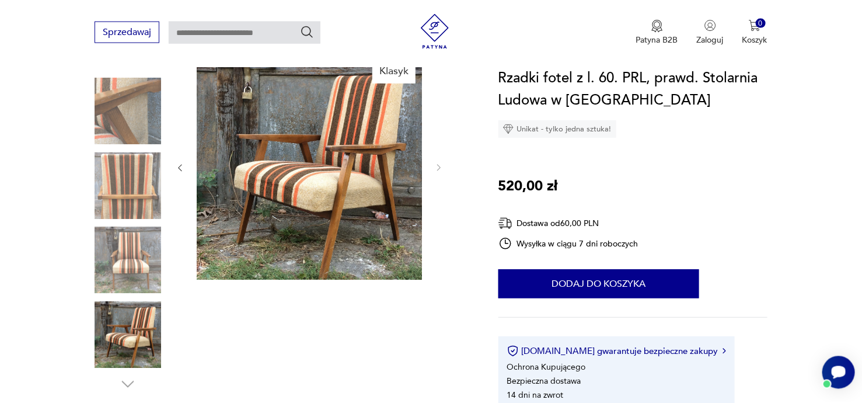
scroll to position [124, 0]
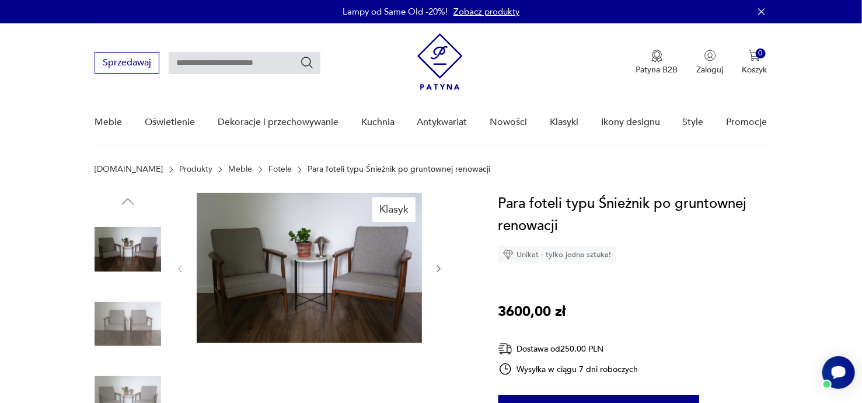
click at [439, 268] on icon "button" at bounding box center [439, 269] width 10 height 10
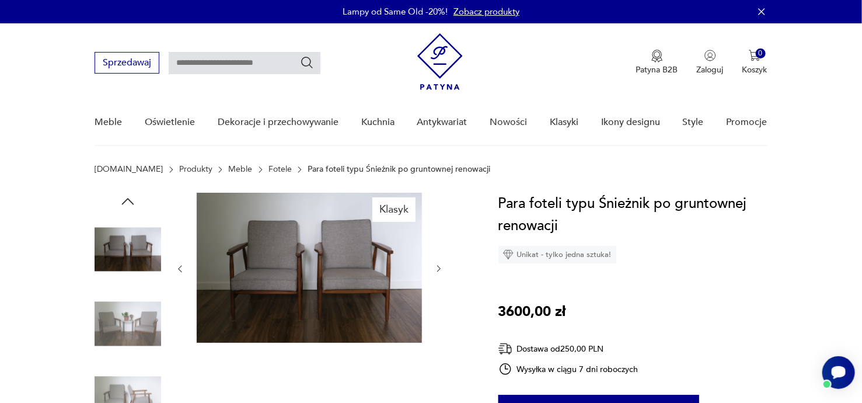
click at [439, 268] on icon "button" at bounding box center [439, 269] width 10 height 10
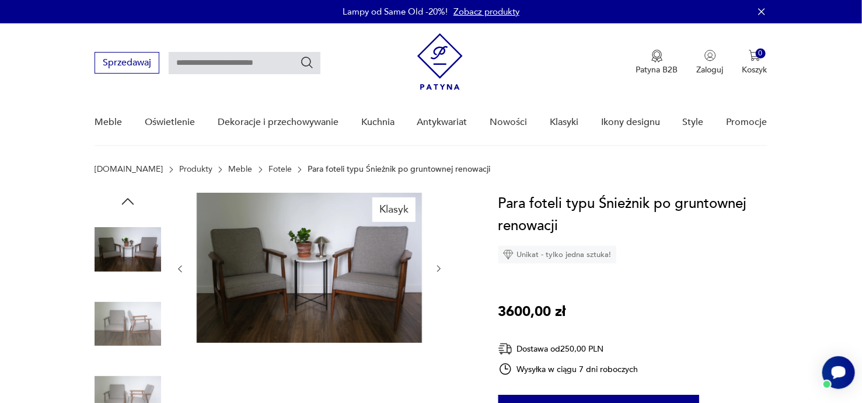
click at [439, 268] on icon "button" at bounding box center [439, 269] width 10 height 10
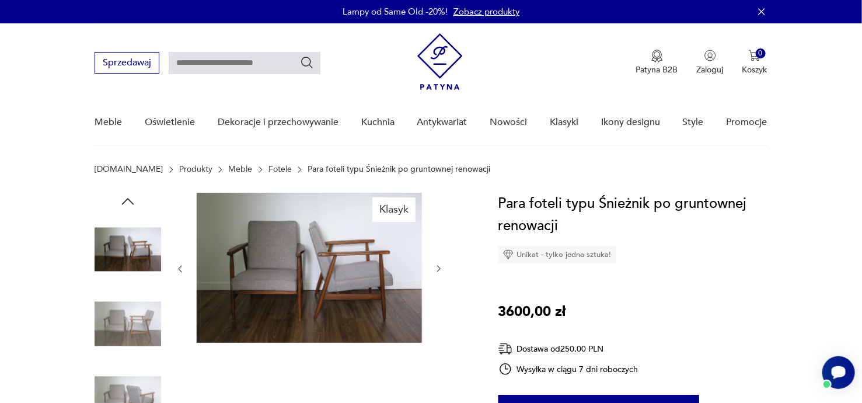
click at [439, 268] on icon "button" at bounding box center [439, 269] width 10 height 10
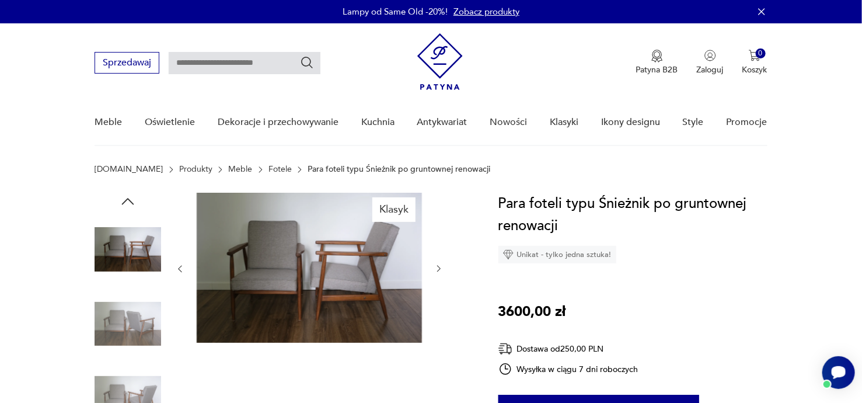
click at [439, 268] on icon "button" at bounding box center [439, 269] width 10 height 10
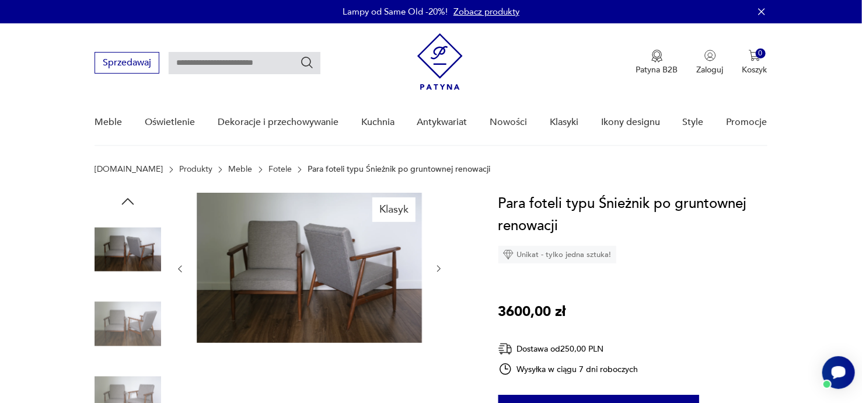
click at [439, 268] on icon "button" at bounding box center [439, 269] width 10 height 10
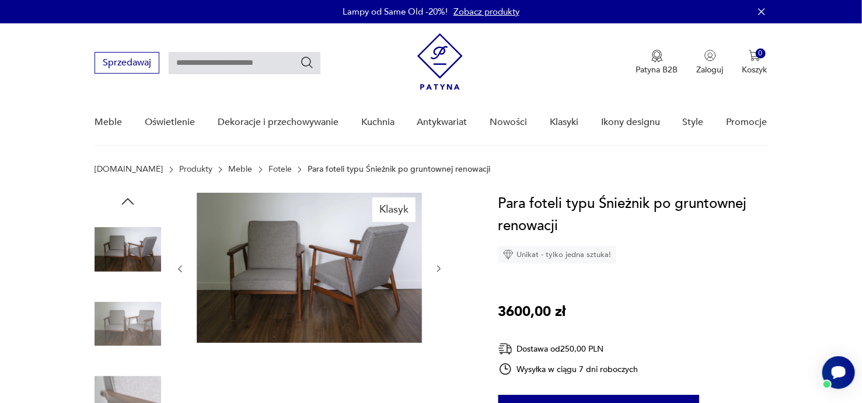
click at [439, 268] on icon "button" at bounding box center [439, 269] width 10 height 10
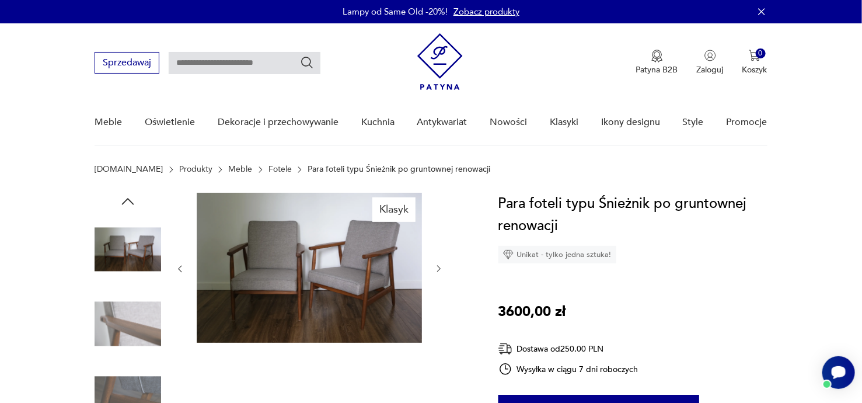
click at [439, 268] on icon "button" at bounding box center [439, 269] width 10 height 10
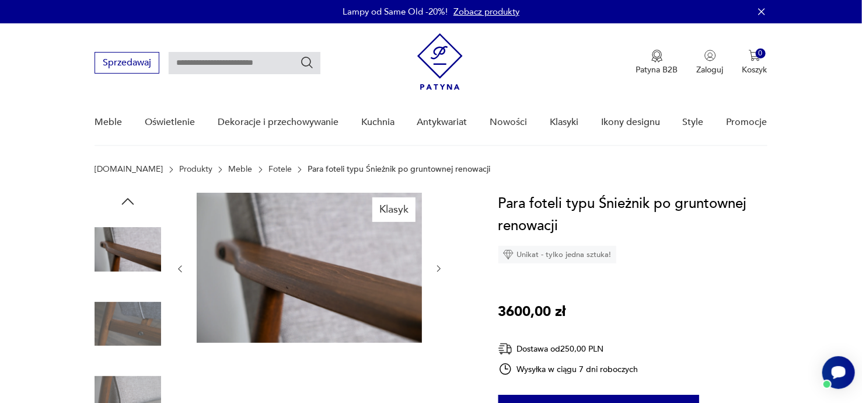
click at [439, 268] on icon "button" at bounding box center [439, 269] width 10 height 10
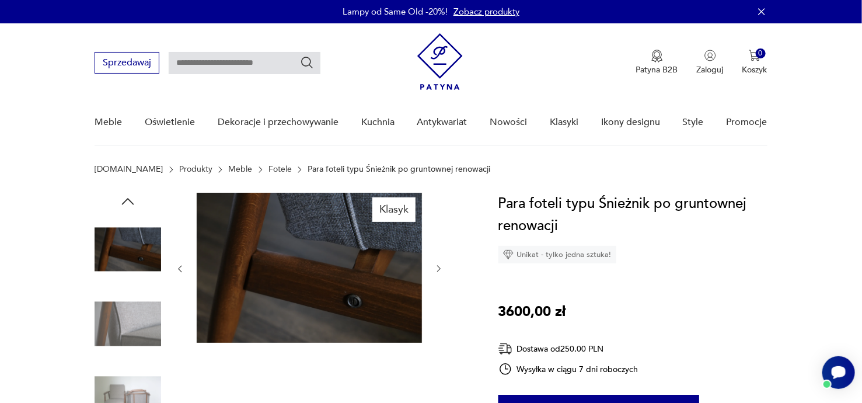
click at [439, 268] on icon "button" at bounding box center [439, 269] width 10 height 10
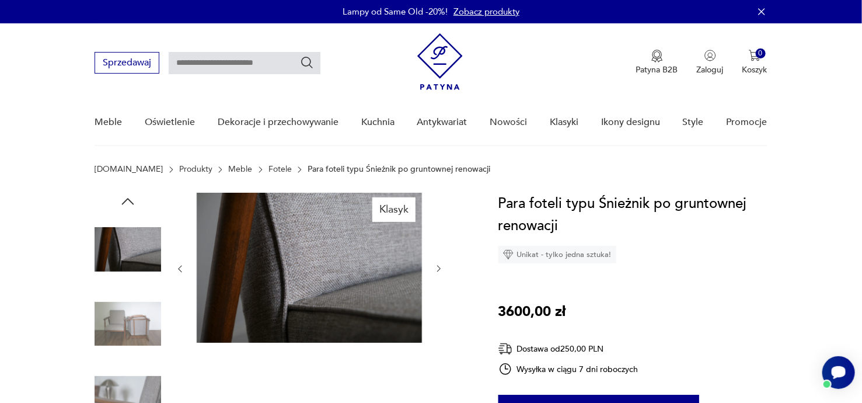
click at [439, 268] on icon "button" at bounding box center [439, 269] width 10 height 10
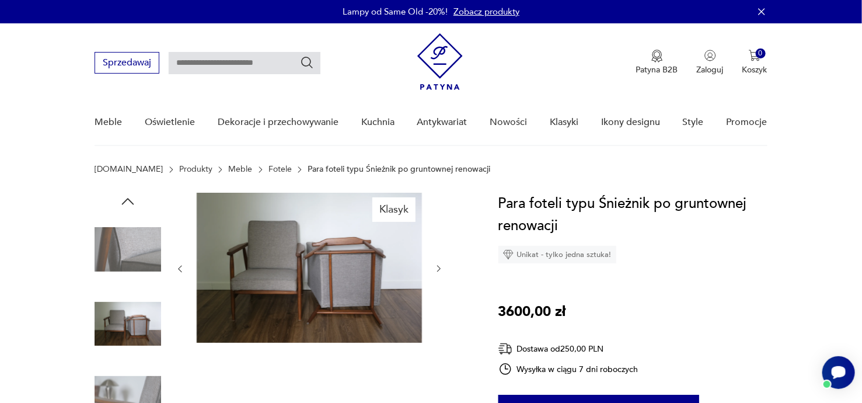
click at [439, 268] on icon "button" at bounding box center [439, 269] width 10 height 10
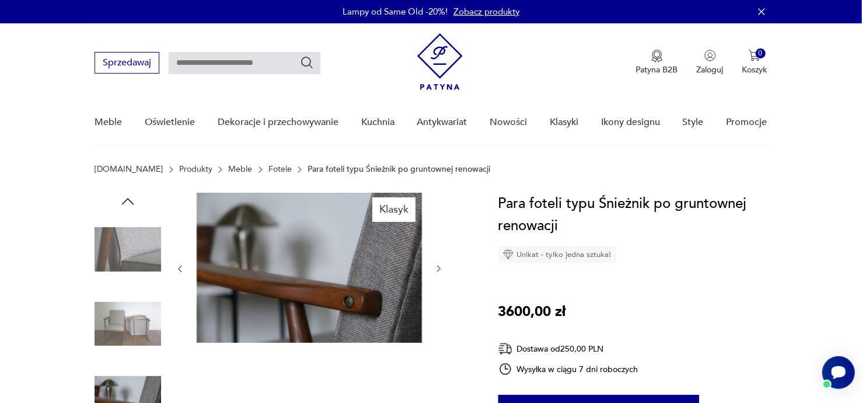
click at [439, 268] on icon "button" at bounding box center [439, 269] width 10 height 10
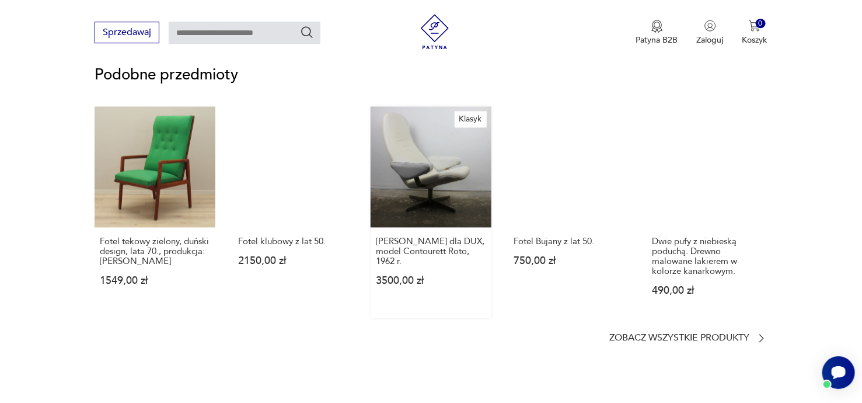
scroll to position [931, 0]
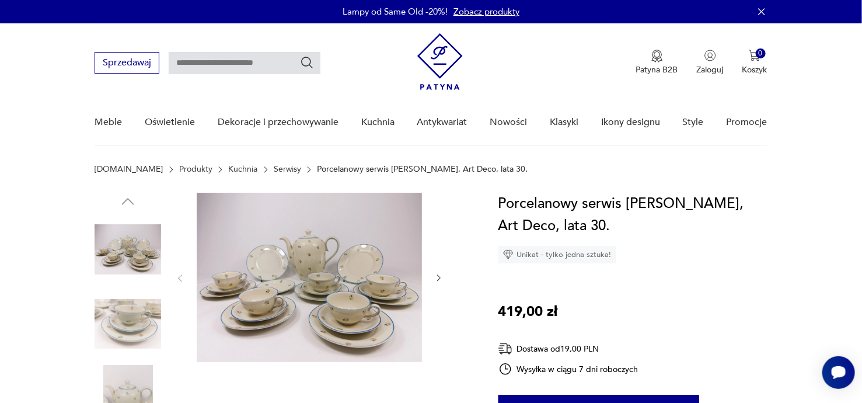
click at [380, 278] on img at bounding box center [309, 277] width 225 height 169
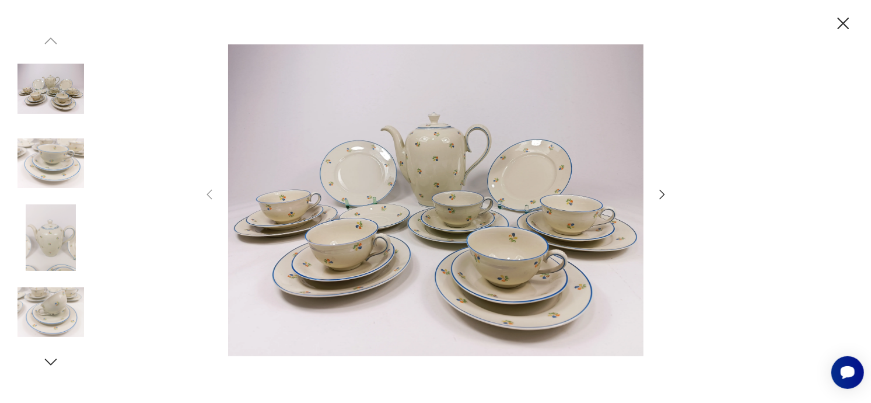
click at [661, 195] on icon "button" at bounding box center [662, 194] width 14 height 14
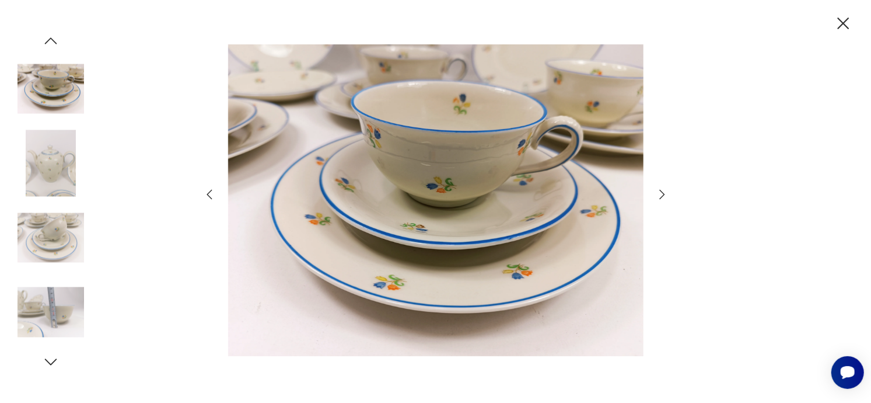
click at [661, 195] on icon "button" at bounding box center [662, 194] width 14 height 14
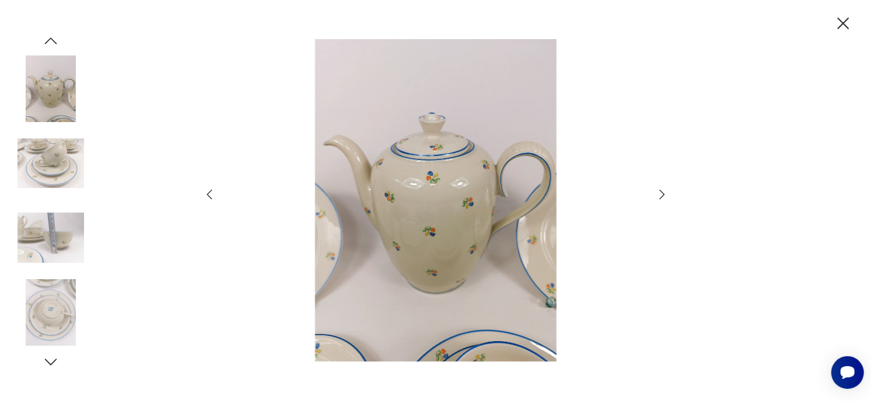
click at [661, 195] on icon "button" at bounding box center [662, 194] width 14 height 14
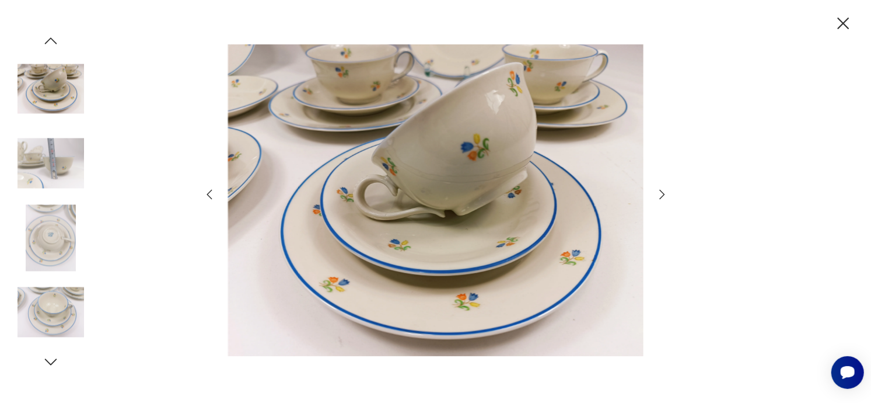
click at [661, 195] on icon "button" at bounding box center [662, 194] width 14 height 14
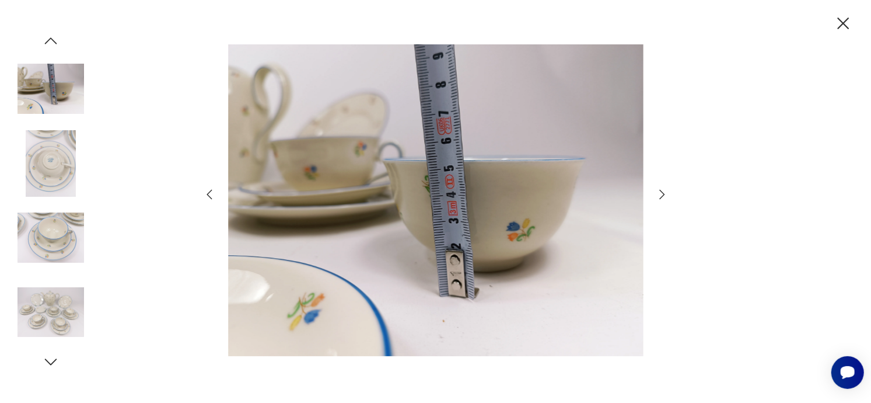
click at [661, 195] on icon "button" at bounding box center [662, 194] width 14 height 14
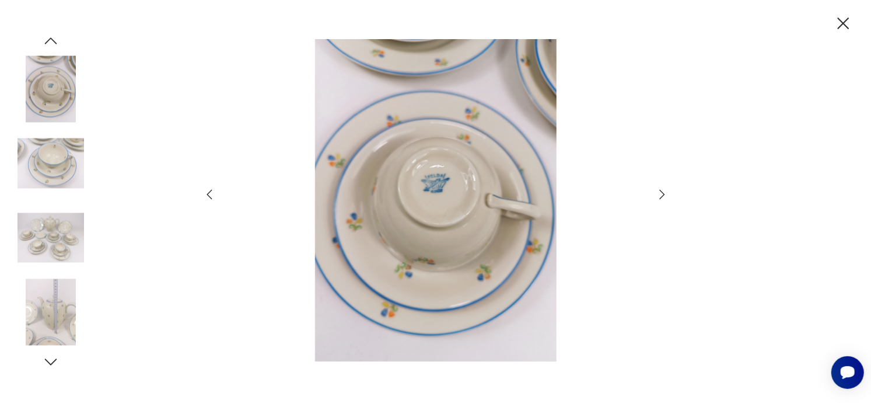
click at [661, 195] on icon "button" at bounding box center [662, 194] width 14 height 14
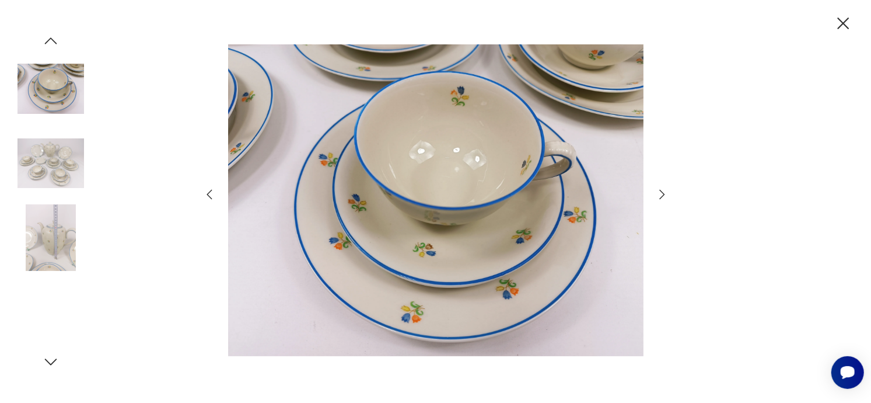
click at [661, 195] on icon "button" at bounding box center [662, 194] width 14 height 14
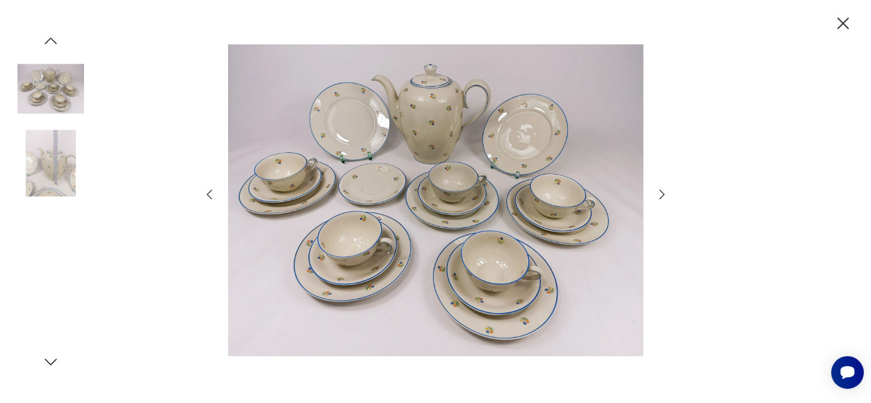
click at [661, 195] on icon "button" at bounding box center [662, 194] width 14 height 14
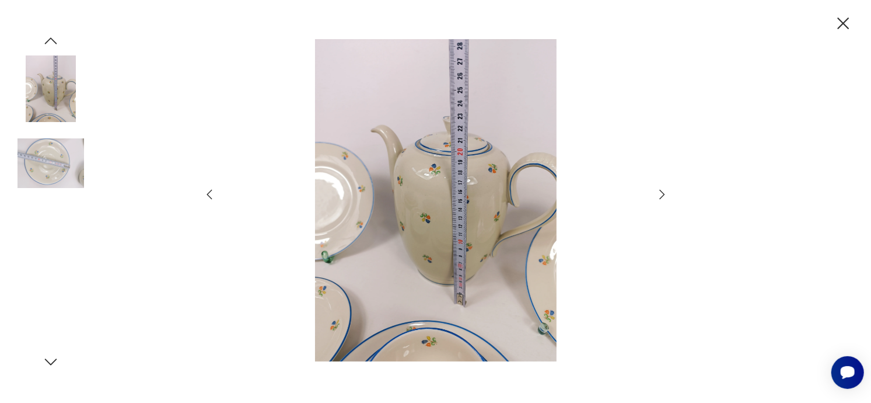
click at [661, 195] on icon "button" at bounding box center [662, 194] width 14 height 14
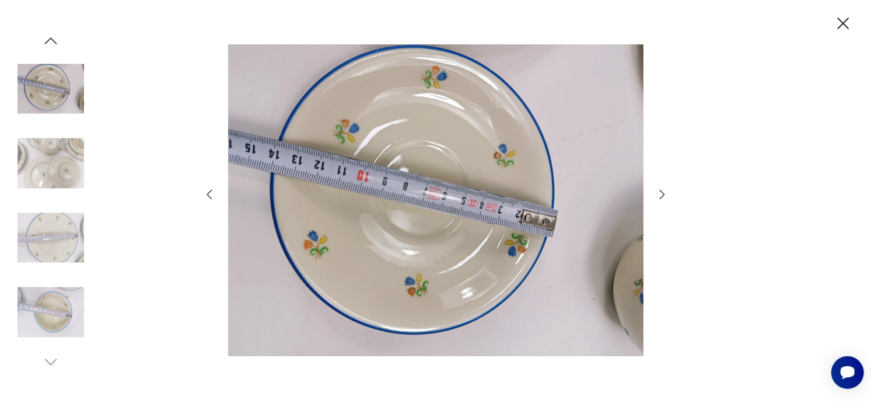
click at [661, 195] on icon "button" at bounding box center [662, 194] width 14 height 14
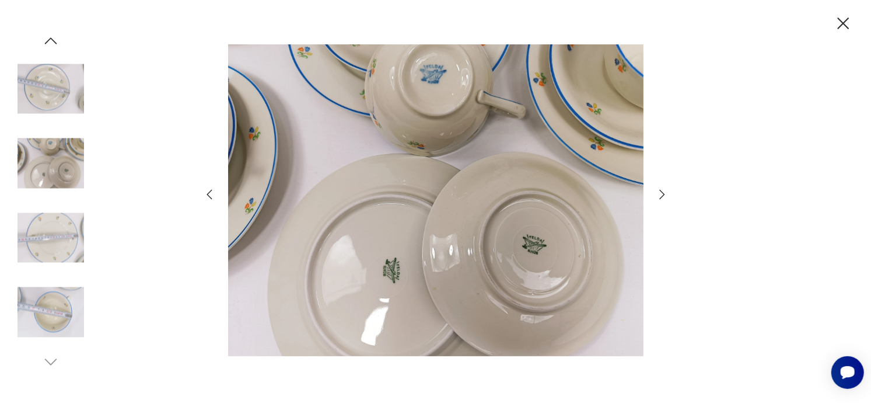
click at [661, 195] on icon "button" at bounding box center [662, 194] width 14 height 14
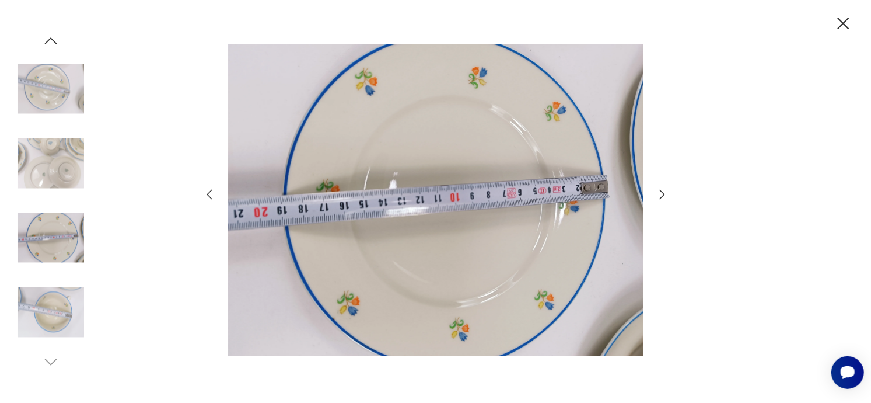
click at [661, 195] on icon "button" at bounding box center [662, 194] width 14 height 14
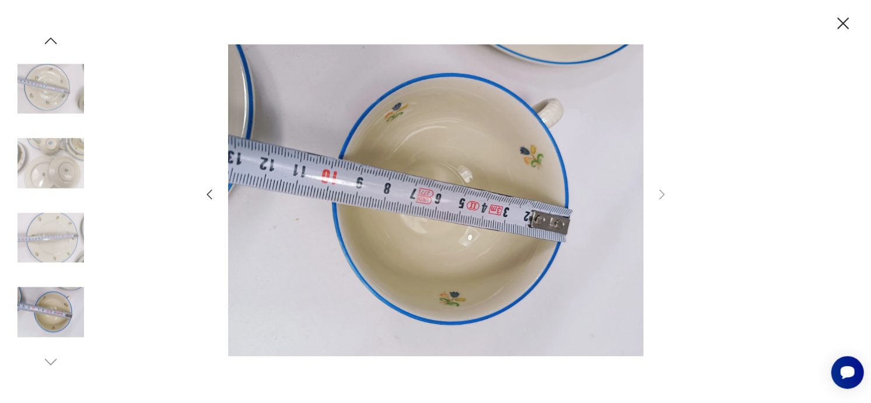
drag, startPoint x: 848, startPoint y: 23, endPoint x: 841, endPoint y: 37, distance: 15.7
click at [847, 23] on icon "button" at bounding box center [843, 23] width 20 height 20
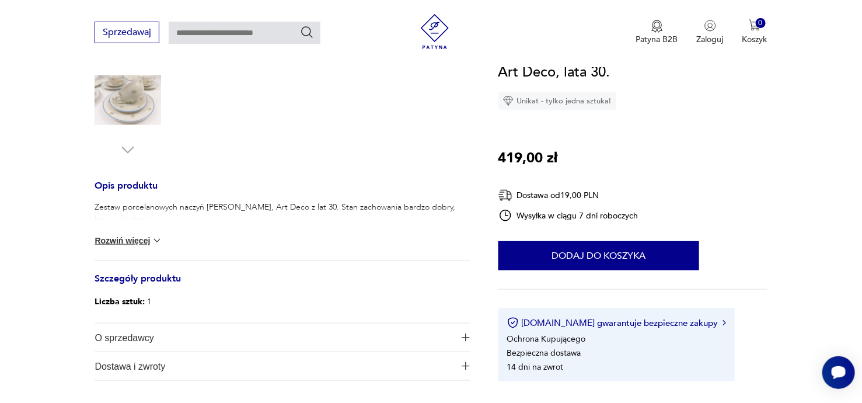
scroll to position [434, 0]
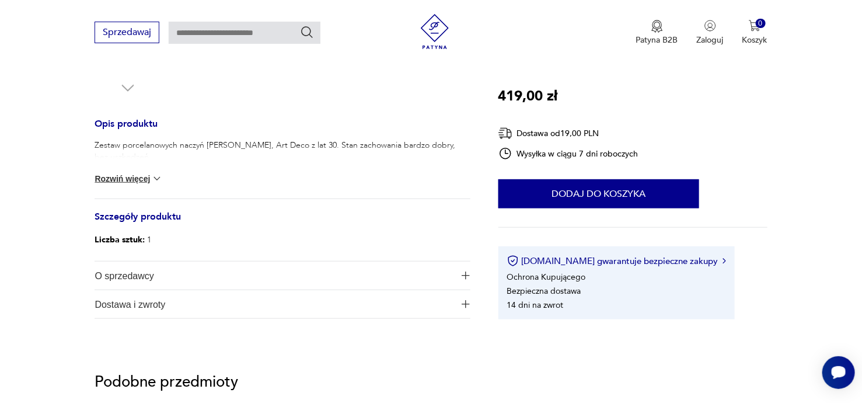
click at [159, 177] on img at bounding box center [157, 179] width 12 height 12
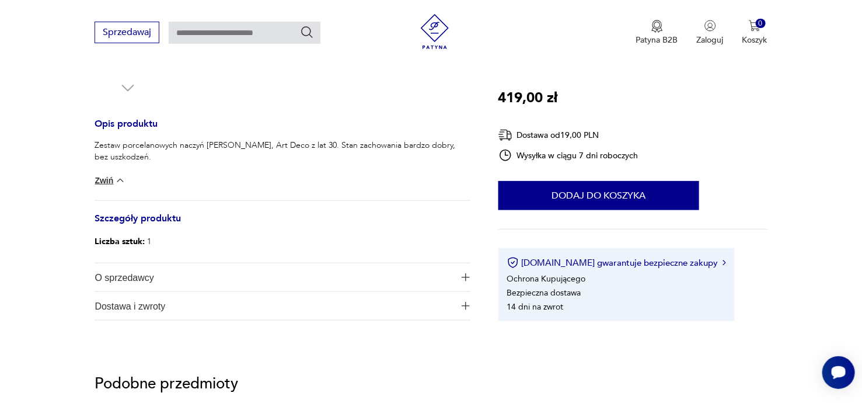
scroll to position [497, 0]
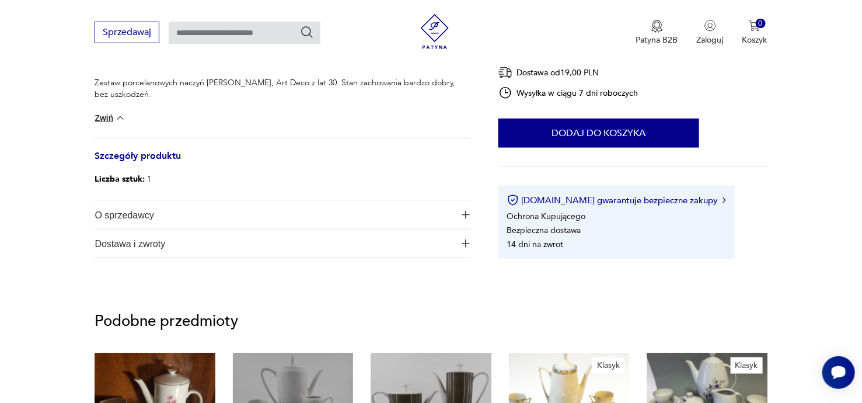
click at [462, 215] on img "button" at bounding box center [466, 215] width 8 height 8
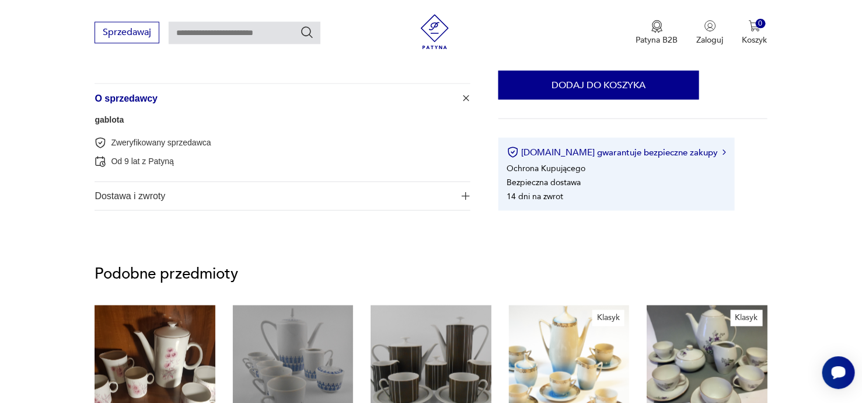
scroll to position [621, 0]
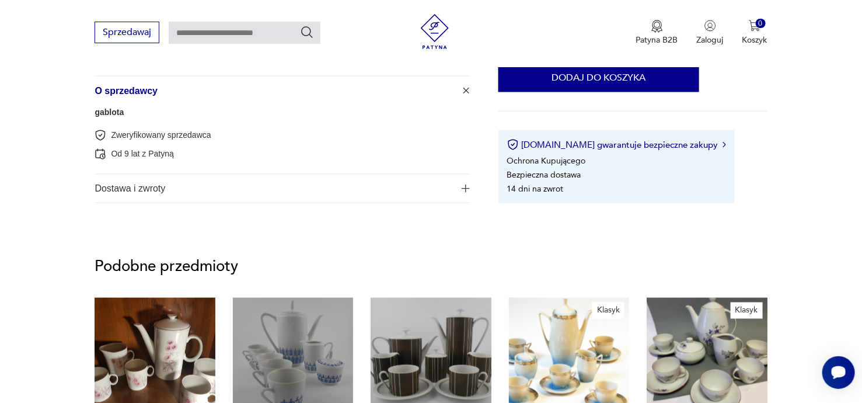
click at [463, 187] on img "button" at bounding box center [466, 188] width 8 height 8
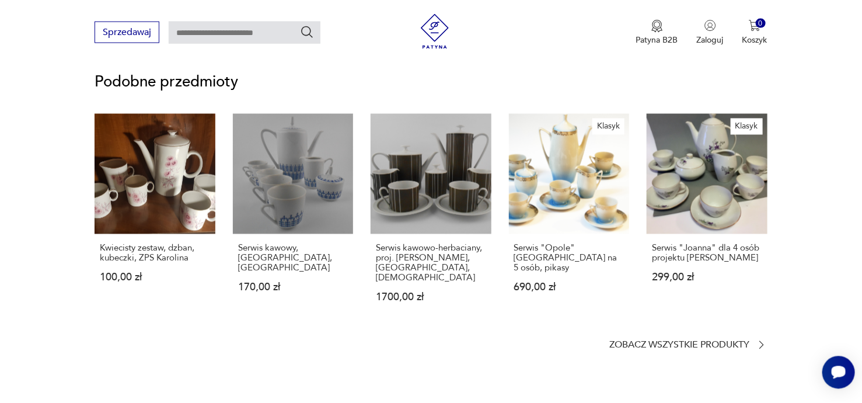
scroll to position [931, 0]
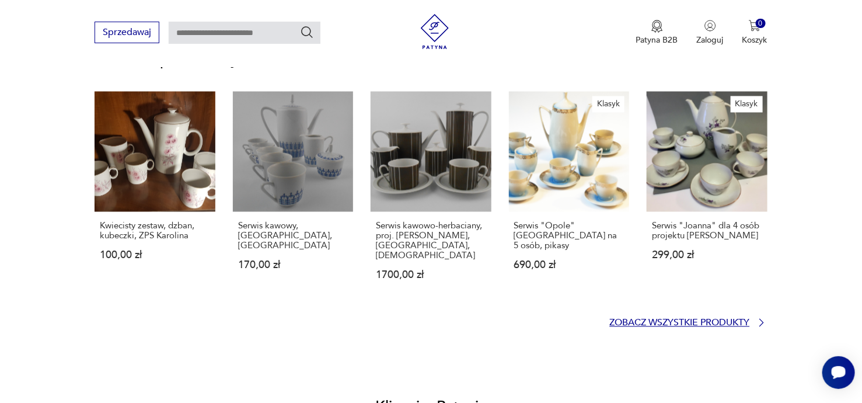
click at [750, 323] on link "Zobacz wszystkie produkty" at bounding box center [689, 322] width 158 height 12
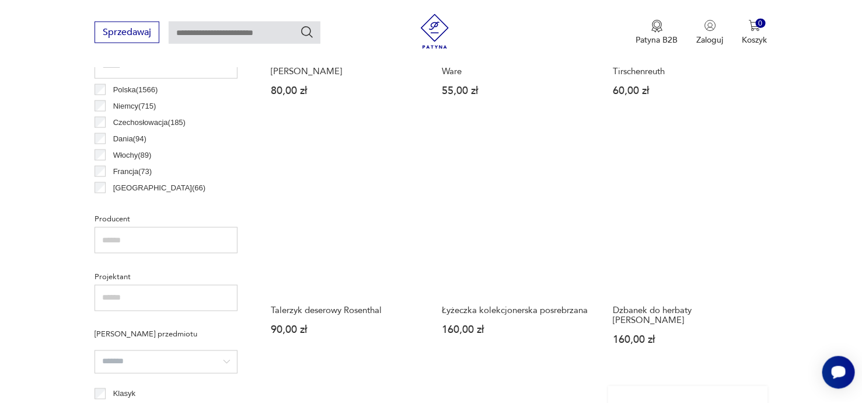
scroll to position [824, 0]
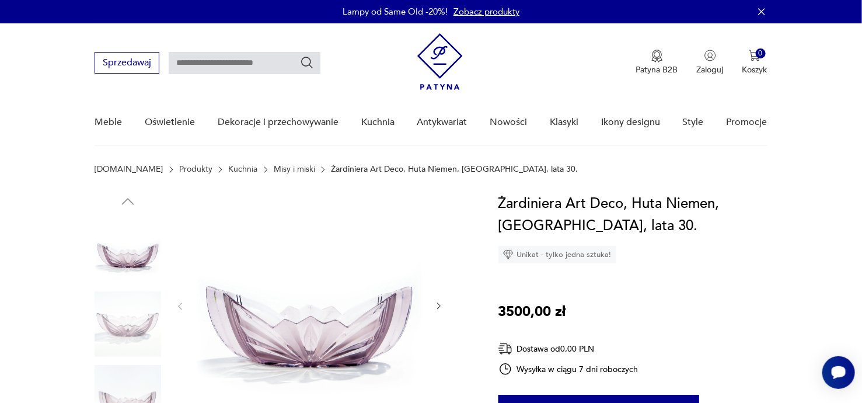
scroll to position [62, 0]
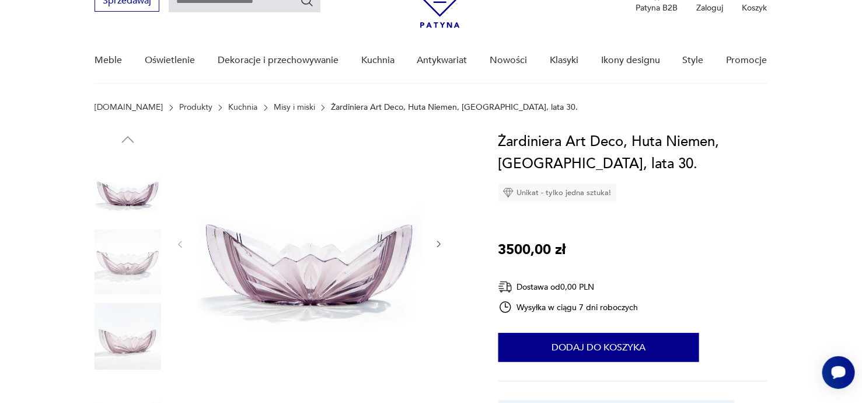
click at [438, 245] on icon "button" at bounding box center [439, 244] width 10 height 10
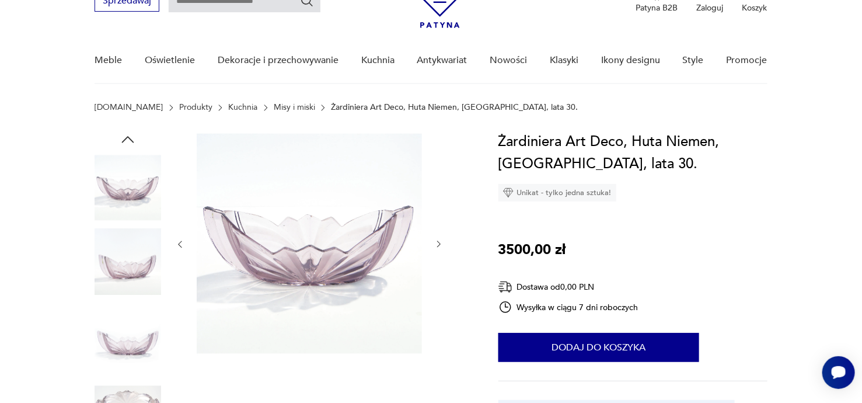
click at [438, 245] on icon "button" at bounding box center [439, 244] width 10 height 10
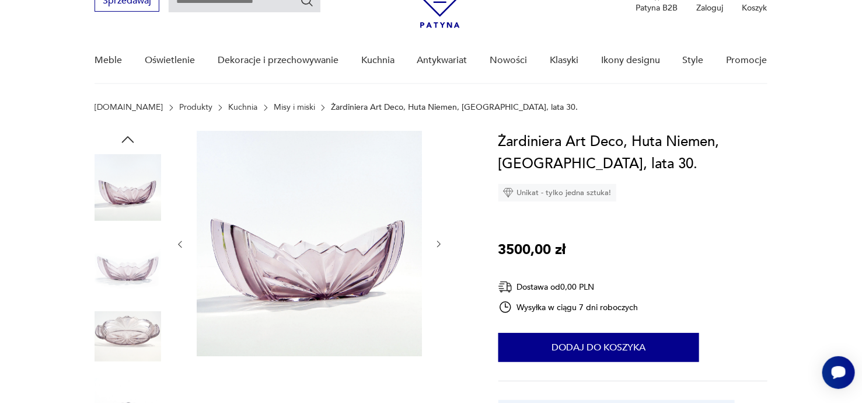
click at [438, 245] on icon "button" at bounding box center [439, 244] width 10 height 10
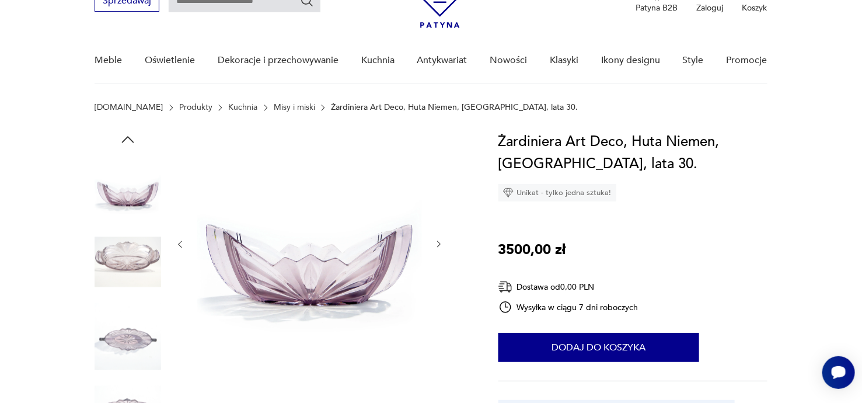
click at [438, 245] on icon "button" at bounding box center [439, 244] width 10 height 10
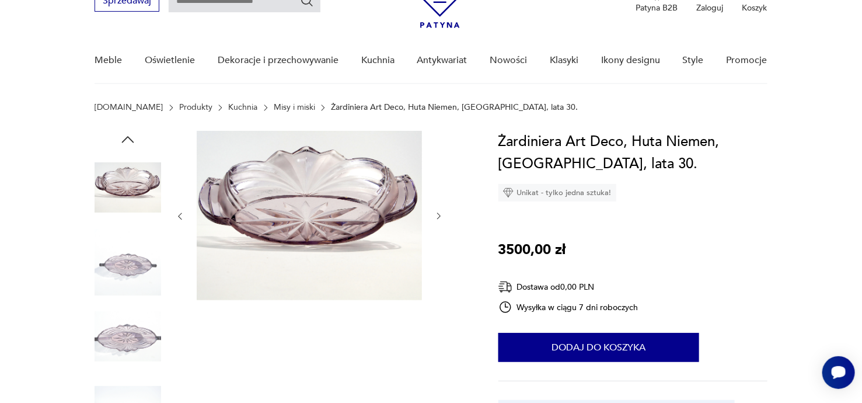
click at [438, 245] on div at bounding box center [309, 216] width 268 height 171
click at [441, 219] on icon "button" at bounding box center [439, 216] width 10 height 10
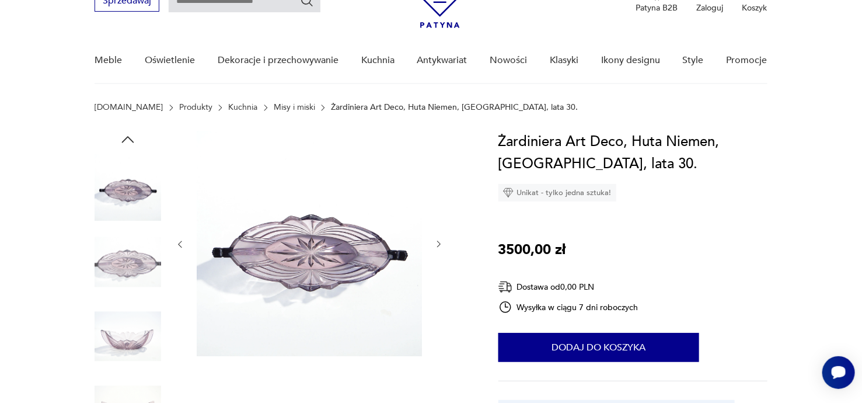
click at [441, 219] on div at bounding box center [309, 244] width 268 height 227
click at [438, 242] on icon "button" at bounding box center [439, 244] width 10 height 10
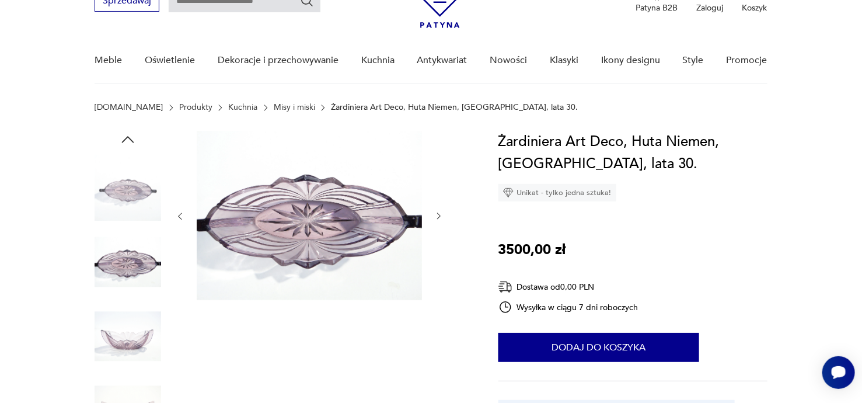
click at [436, 242] on div at bounding box center [309, 216] width 268 height 171
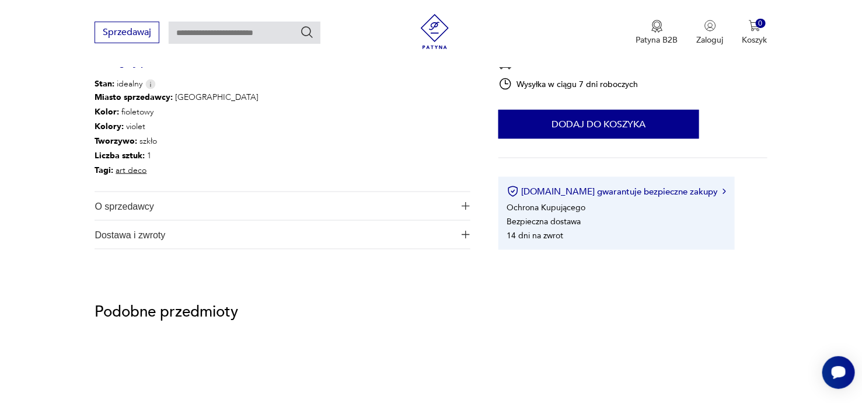
scroll to position [558, 0]
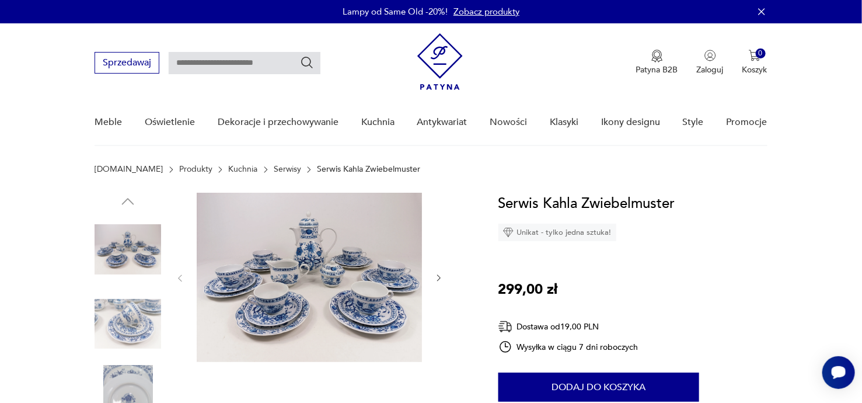
click at [390, 240] on img at bounding box center [309, 277] width 225 height 169
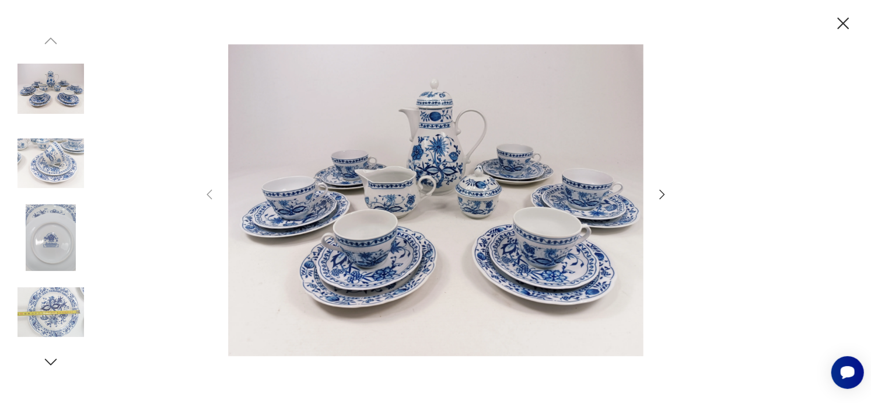
click at [659, 195] on icon "button" at bounding box center [662, 194] width 14 height 14
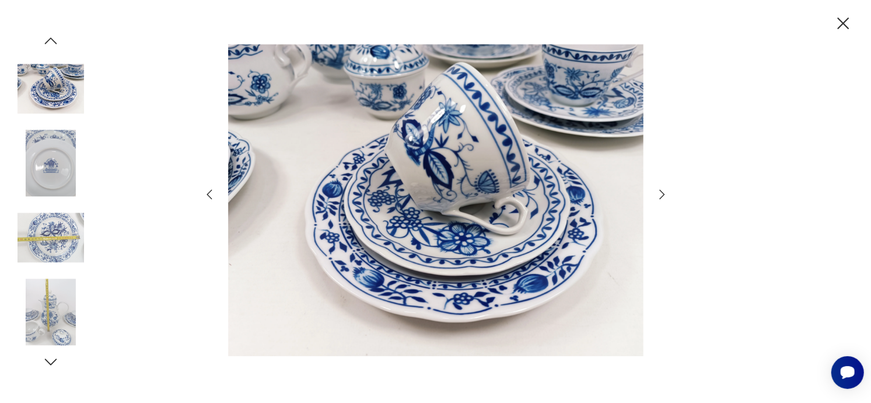
click at [659, 195] on icon "button" at bounding box center [662, 194] width 14 height 14
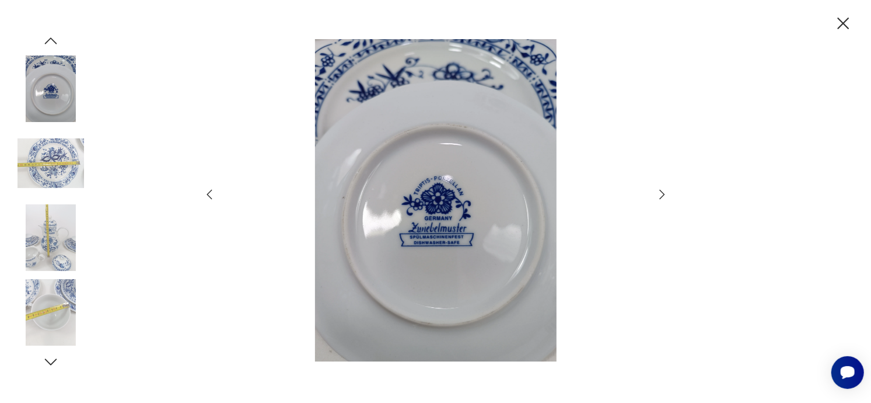
click at [659, 195] on icon "button" at bounding box center [662, 194] width 14 height 14
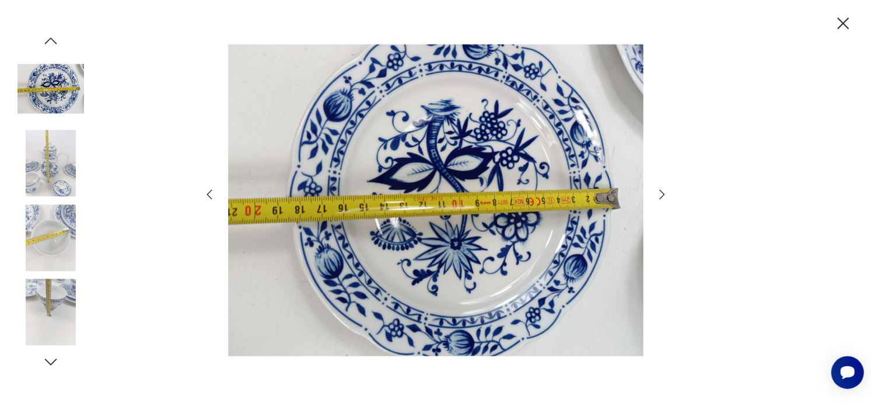
click at [659, 193] on icon "button" at bounding box center [662, 194] width 14 height 14
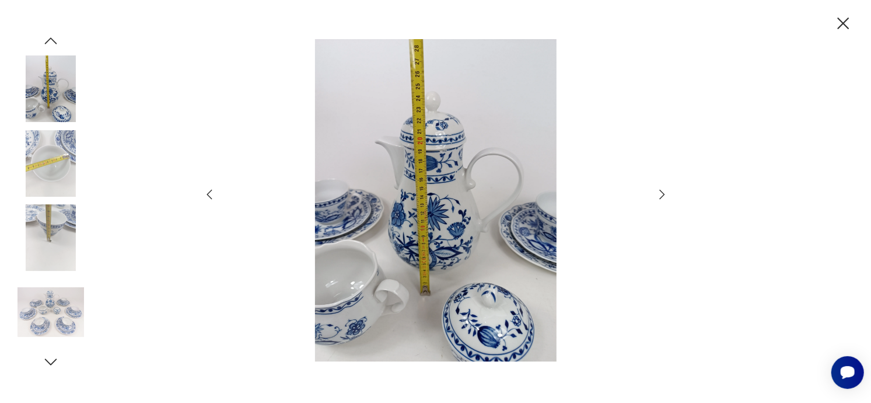
click at [659, 193] on icon "button" at bounding box center [662, 194] width 14 height 14
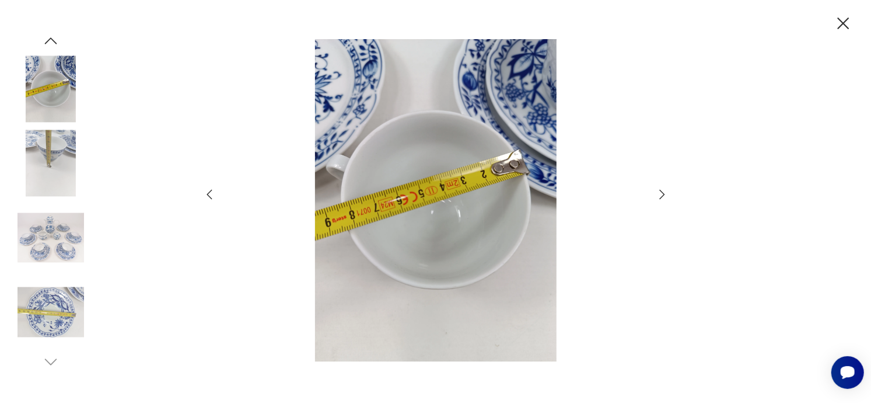
click at [659, 193] on icon "button" at bounding box center [662, 194] width 14 height 14
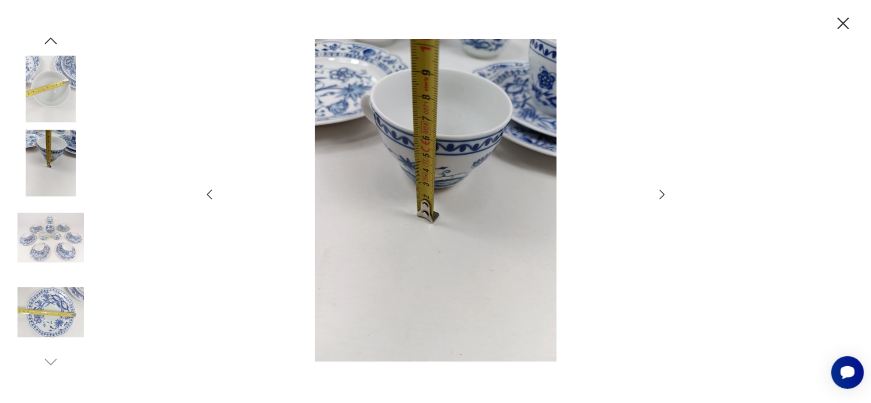
click at [659, 193] on icon "button" at bounding box center [662, 194] width 14 height 14
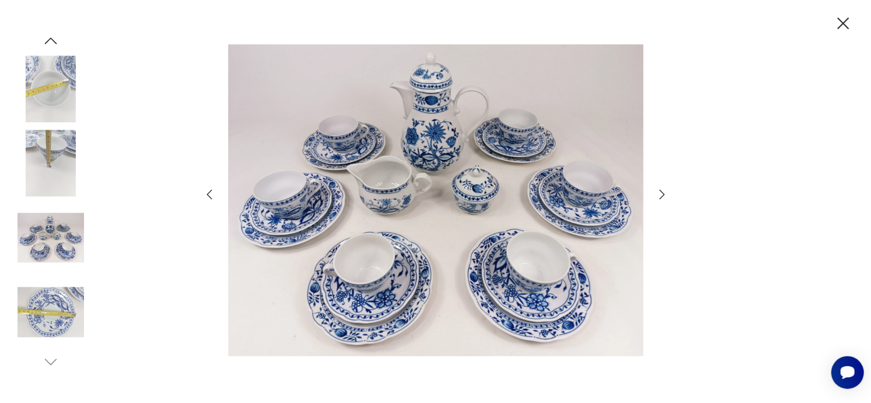
click at [659, 193] on icon "button" at bounding box center [662, 194] width 14 height 14
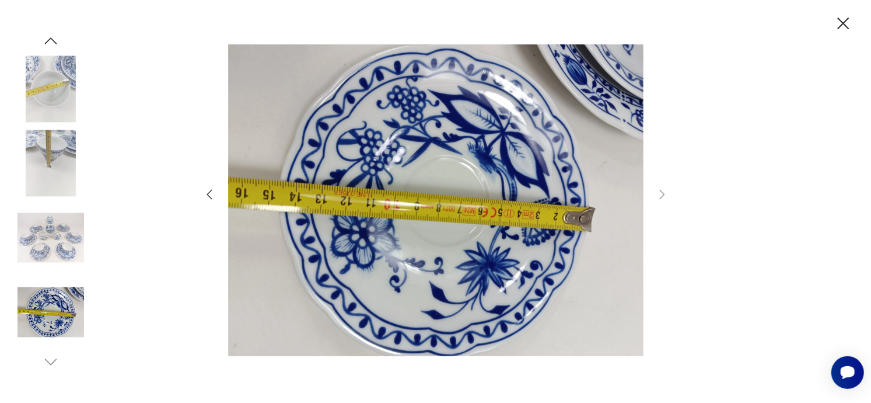
click at [844, 25] on icon "button" at bounding box center [844, 24] width 12 height 12
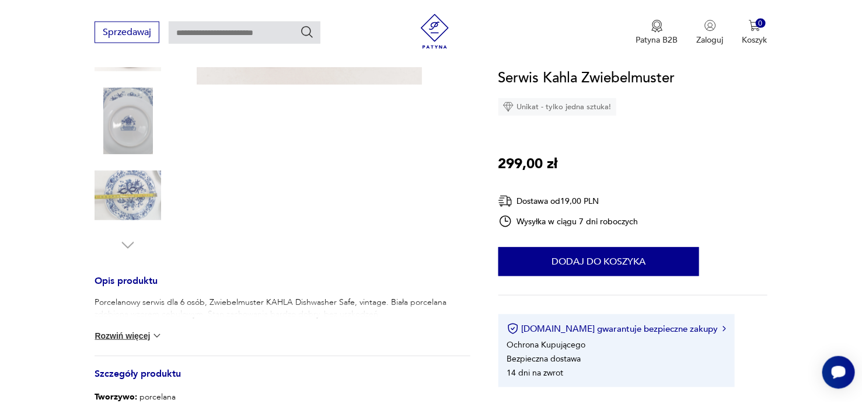
scroll to position [372, 0]
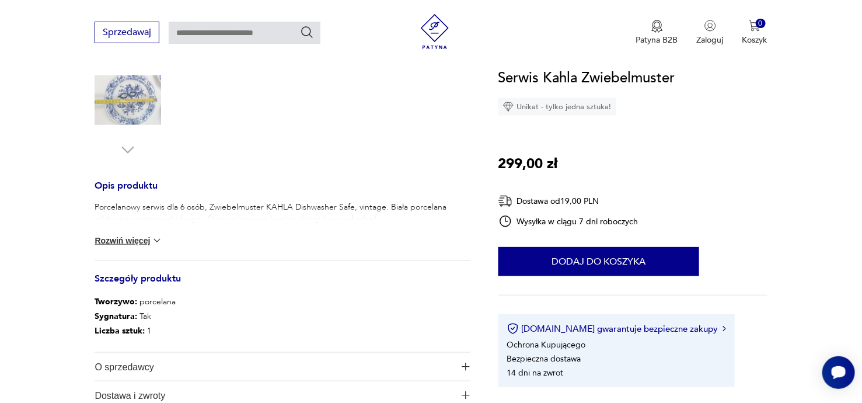
click at [162, 240] on img at bounding box center [157, 241] width 12 height 12
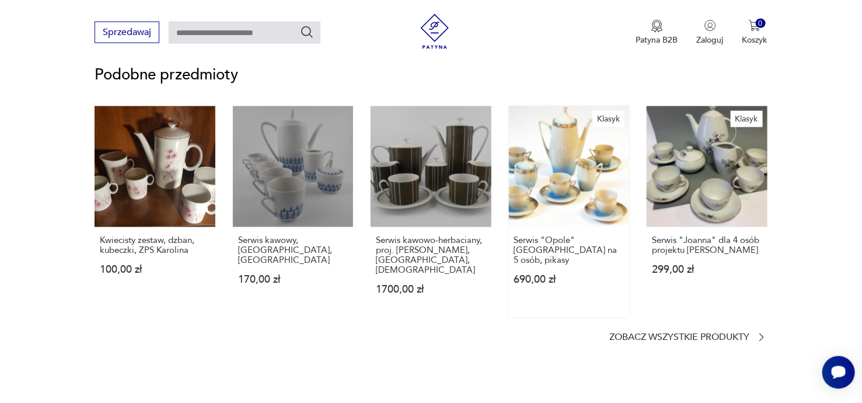
scroll to position [869, 0]
